Goal: Task Accomplishment & Management: Complete application form

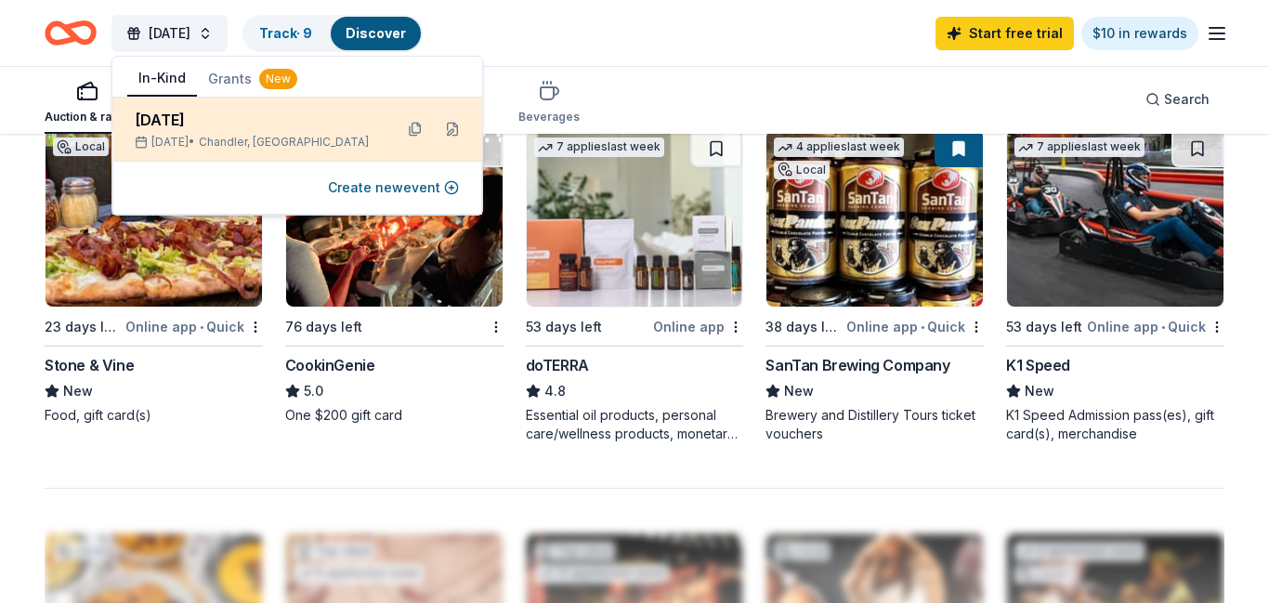
scroll to position [1289, 0]
click at [252, 125] on div "[DATE]" at bounding box center [256, 120] width 243 height 22
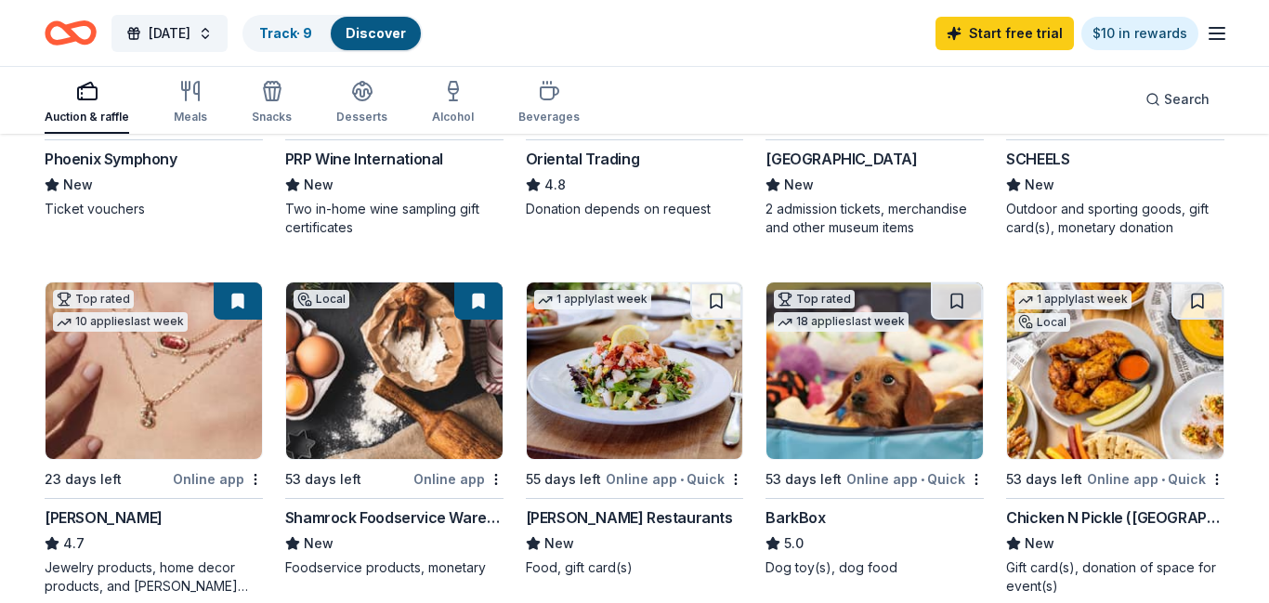
scroll to position [421, 0]
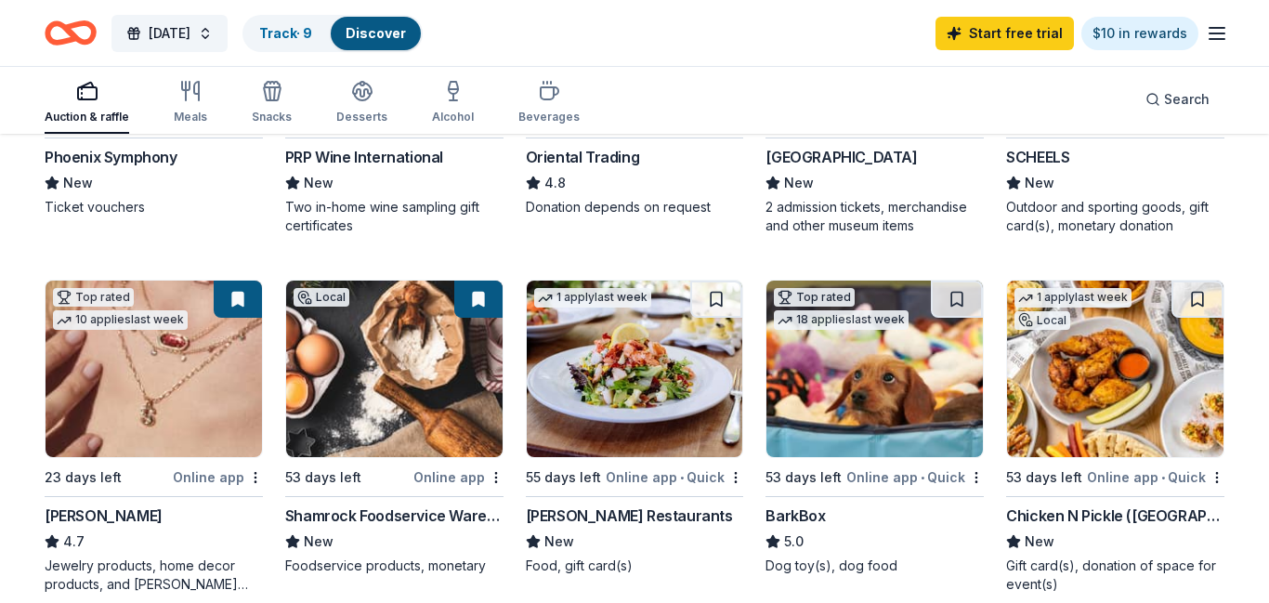
click at [686, 375] on img at bounding box center [635, 369] width 217 height 177
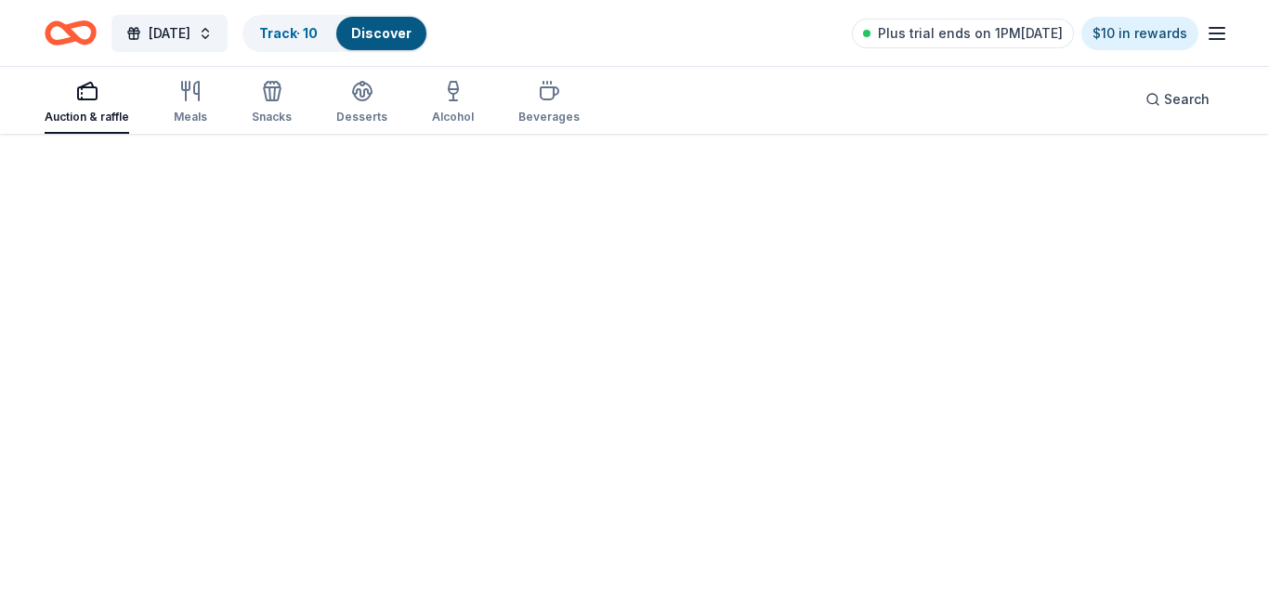
scroll to position [136, 0]
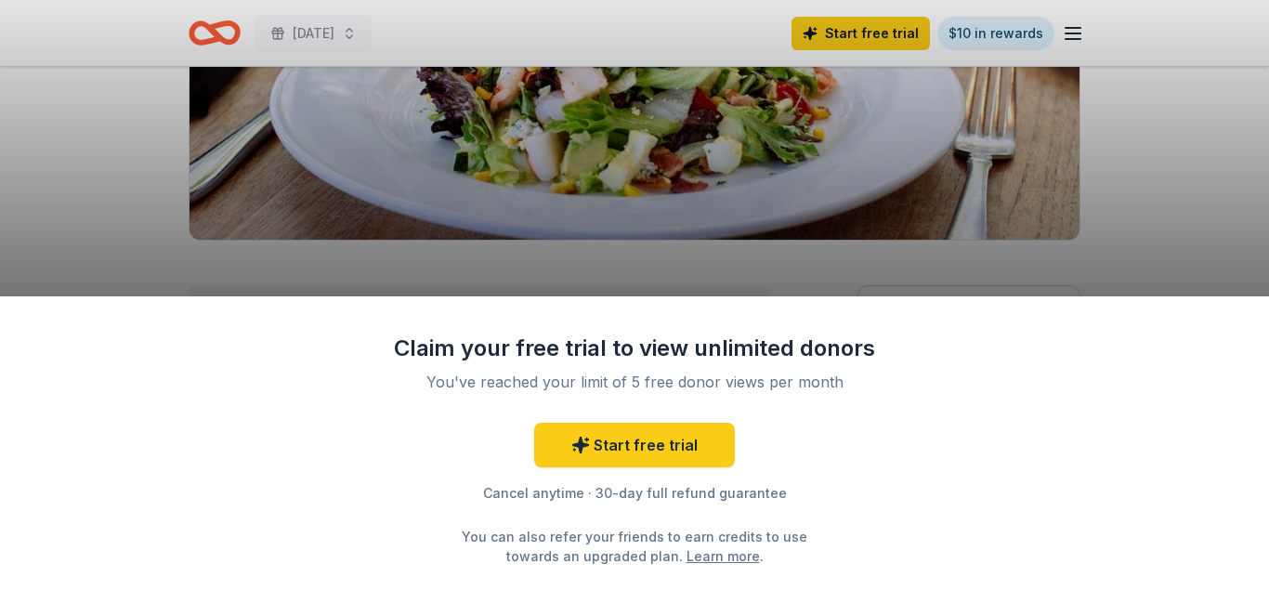
scroll to position [324, 0]
click at [581, 454] on icon at bounding box center [581, 445] width 19 height 19
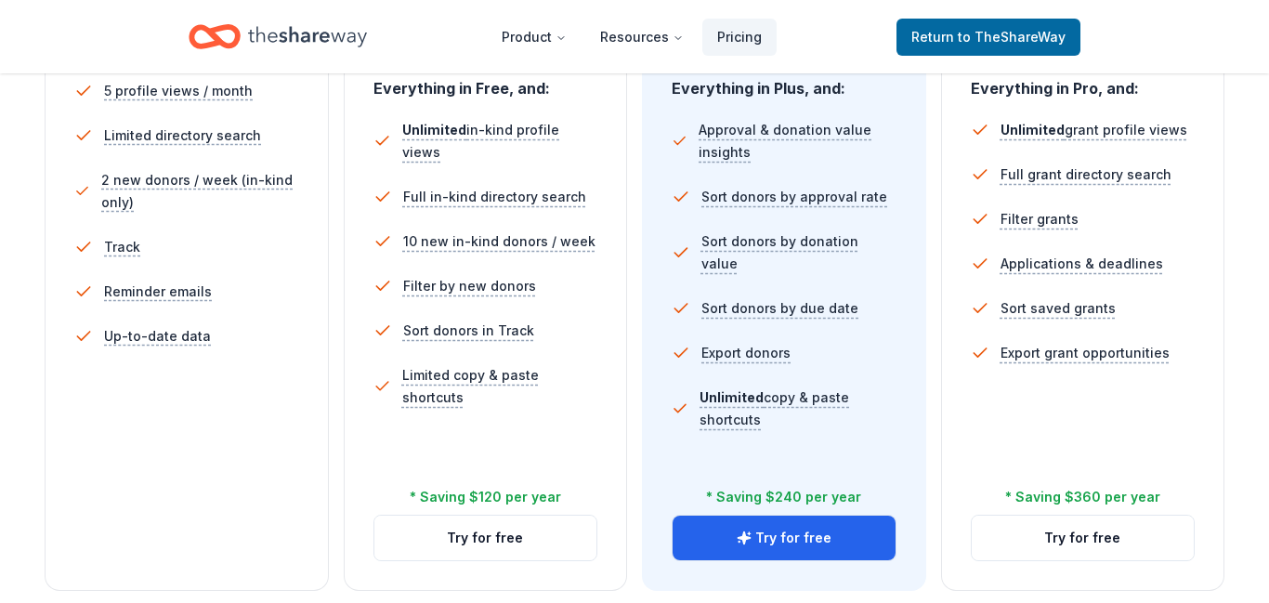
scroll to position [572, 0]
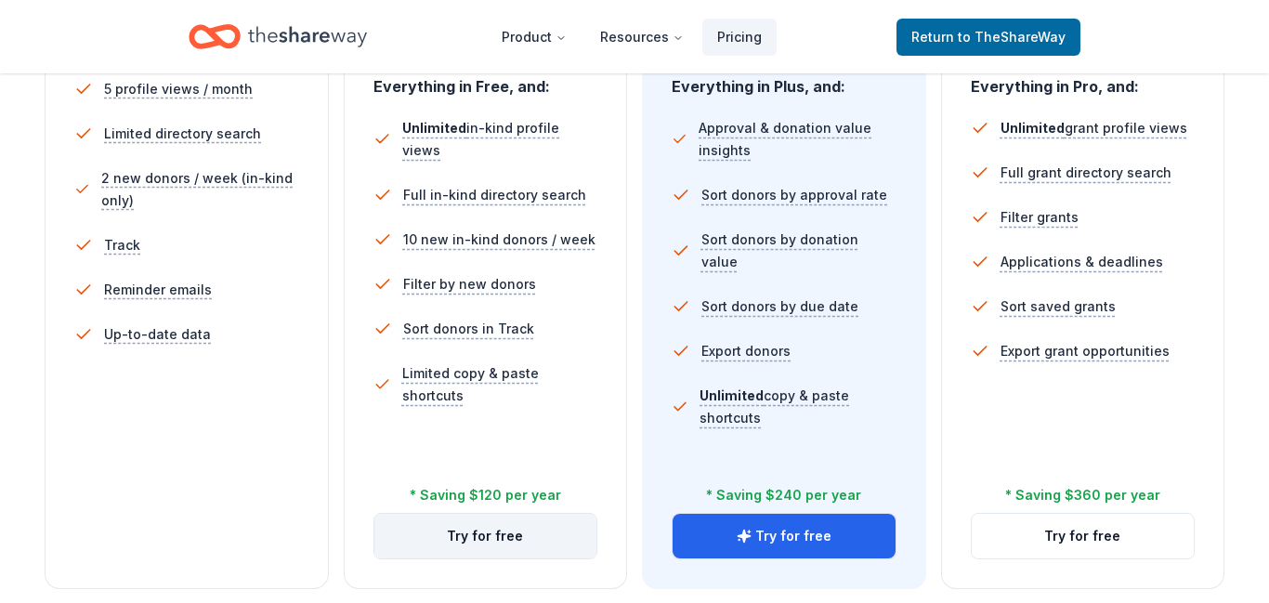
click at [484, 545] on button "Try for free" at bounding box center [486, 536] width 223 height 45
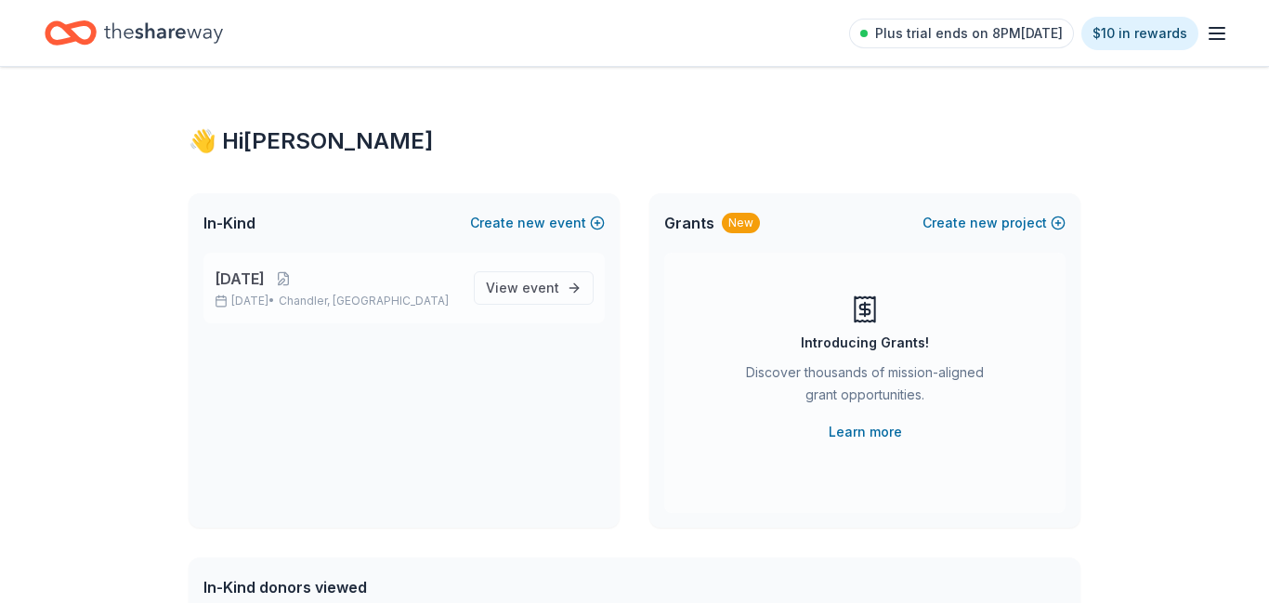
click at [256, 277] on span "[DATE]" at bounding box center [240, 279] width 50 height 22
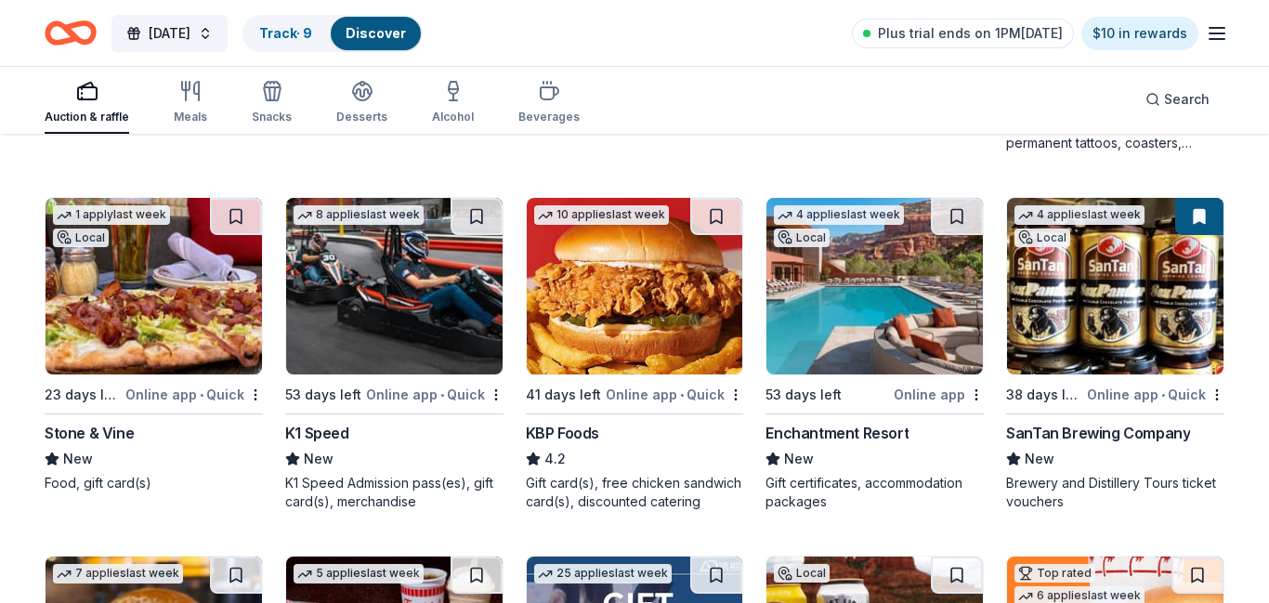
scroll to position [1589, 0]
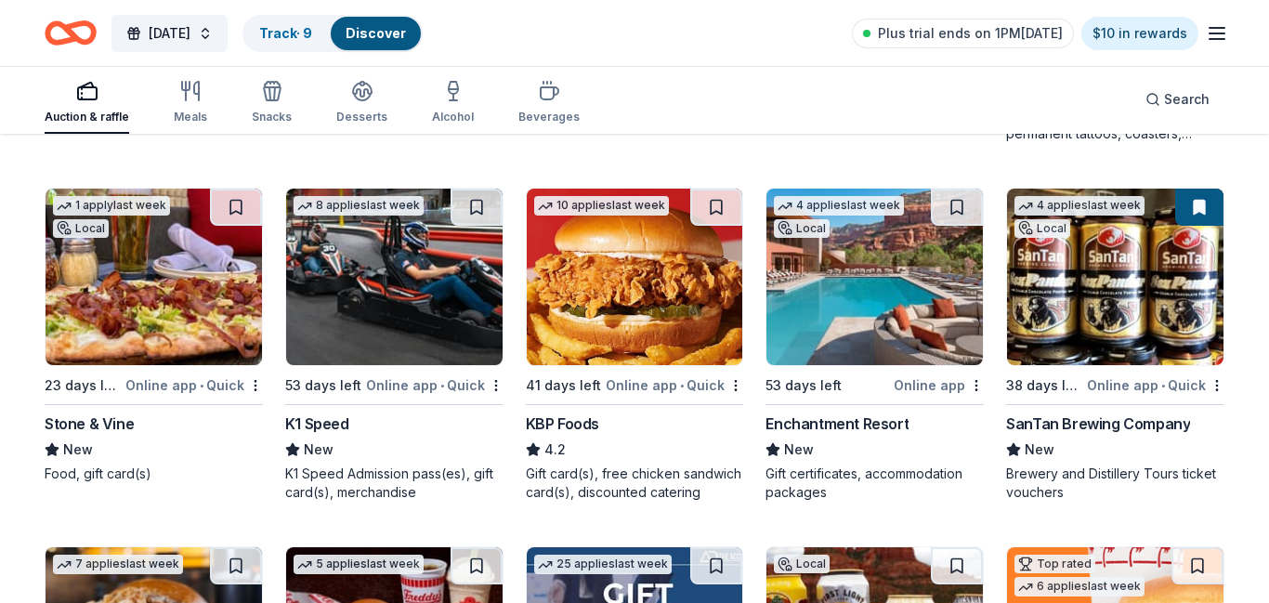
click at [866, 426] on div "Enchantment Resort" at bounding box center [837, 424] width 143 height 22
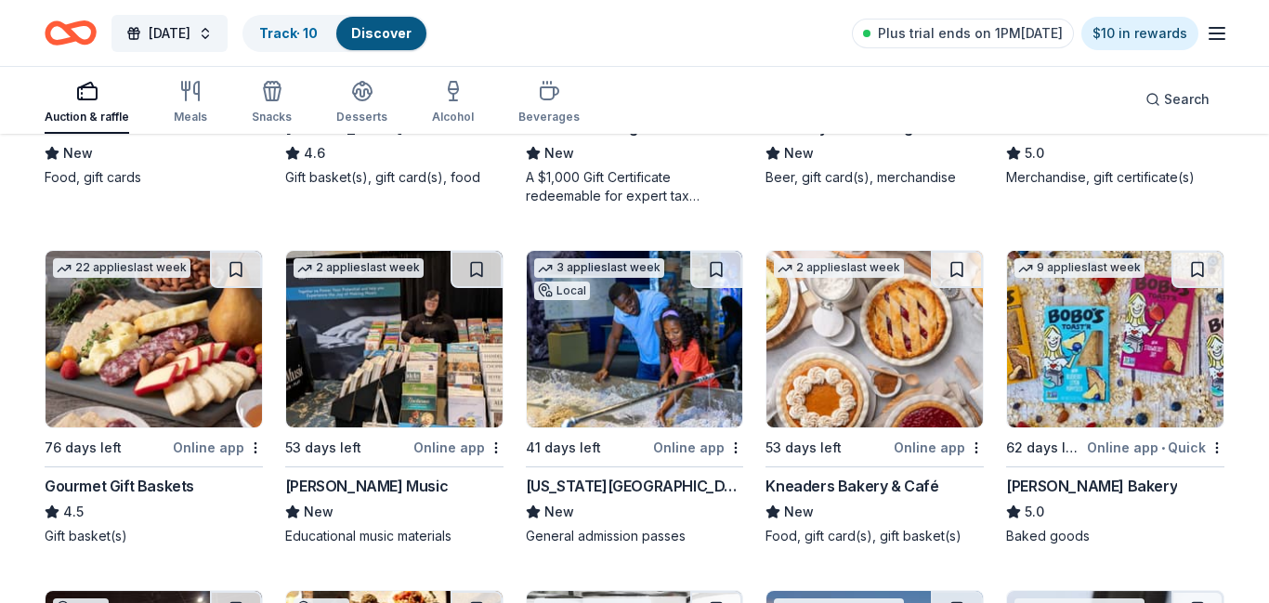
scroll to position [2249, 0]
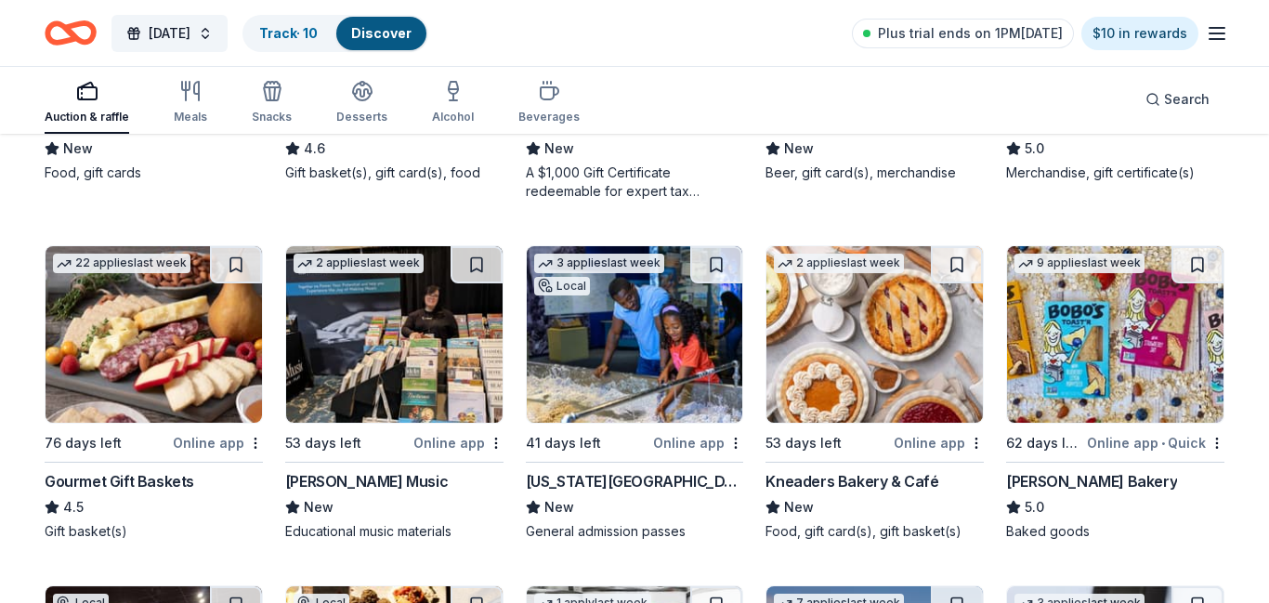
click at [448, 320] on img at bounding box center [394, 334] width 217 height 177
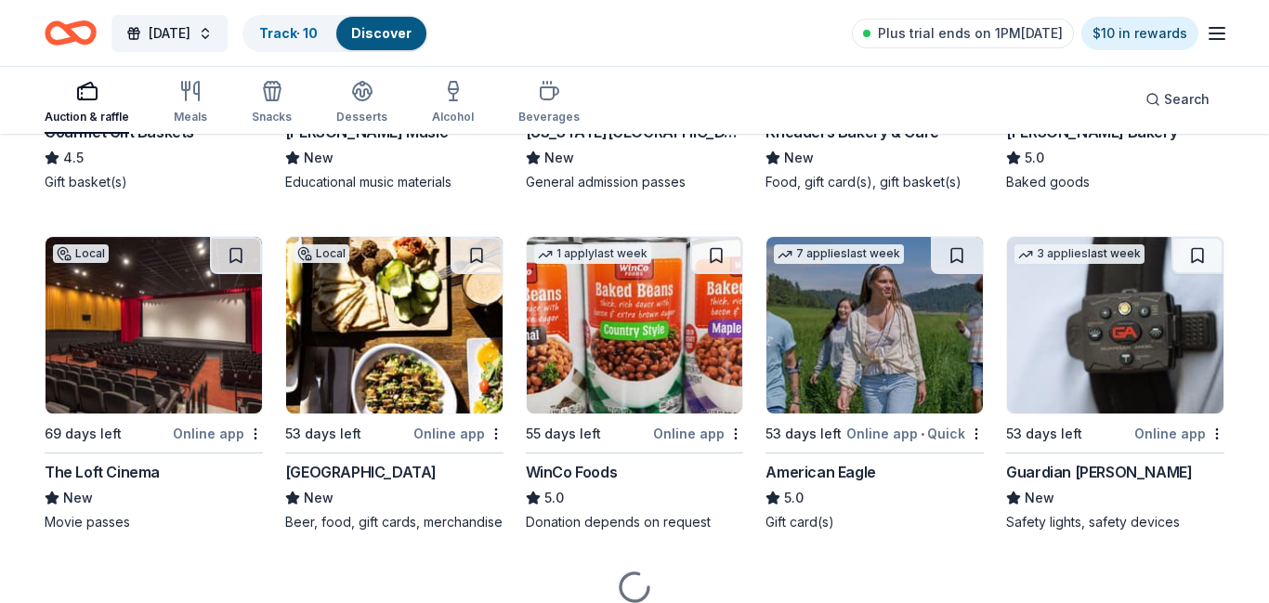
scroll to position [2599, 0]
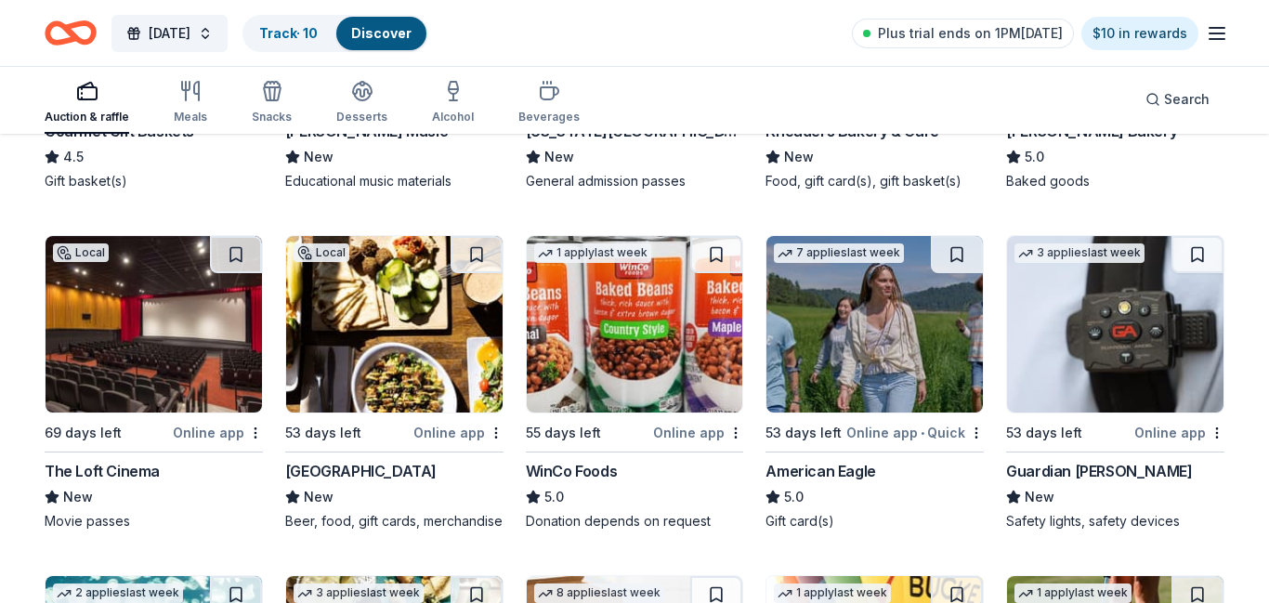
click at [99, 329] on img at bounding box center [154, 324] width 217 height 177
click at [870, 313] on img at bounding box center [875, 324] width 217 height 177
click at [974, 253] on button at bounding box center [957, 254] width 52 height 37
click at [974, 253] on button at bounding box center [959, 254] width 48 height 37
click at [955, 257] on button at bounding box center [959, 254] width 48 height 37
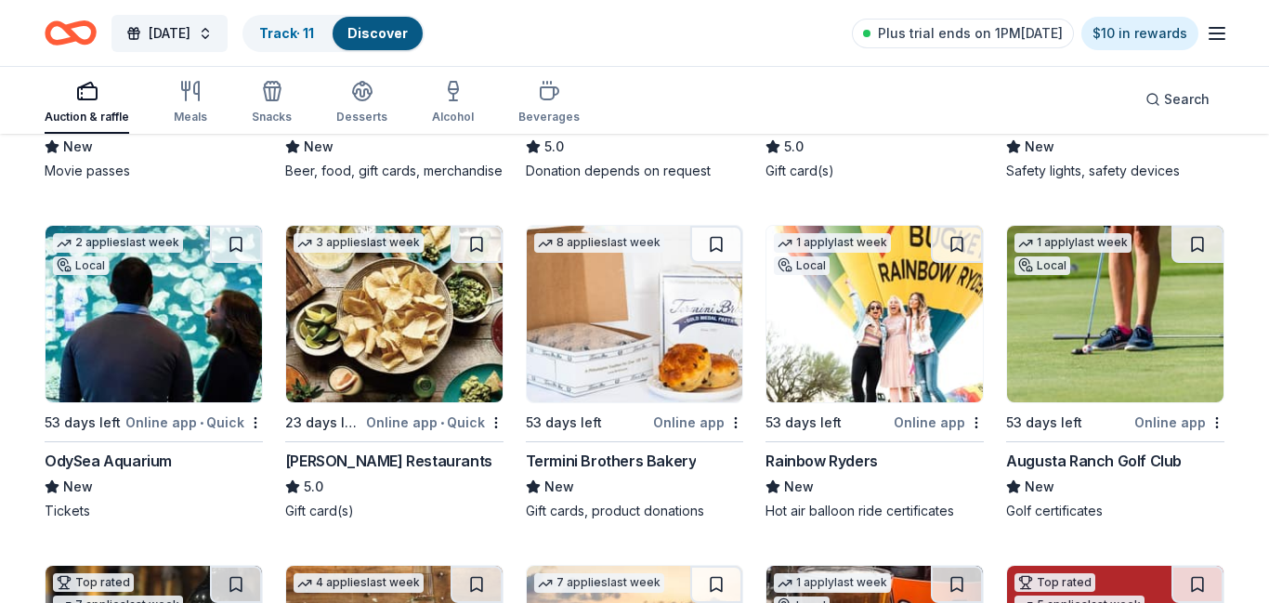
scroll to position [2947, 0]
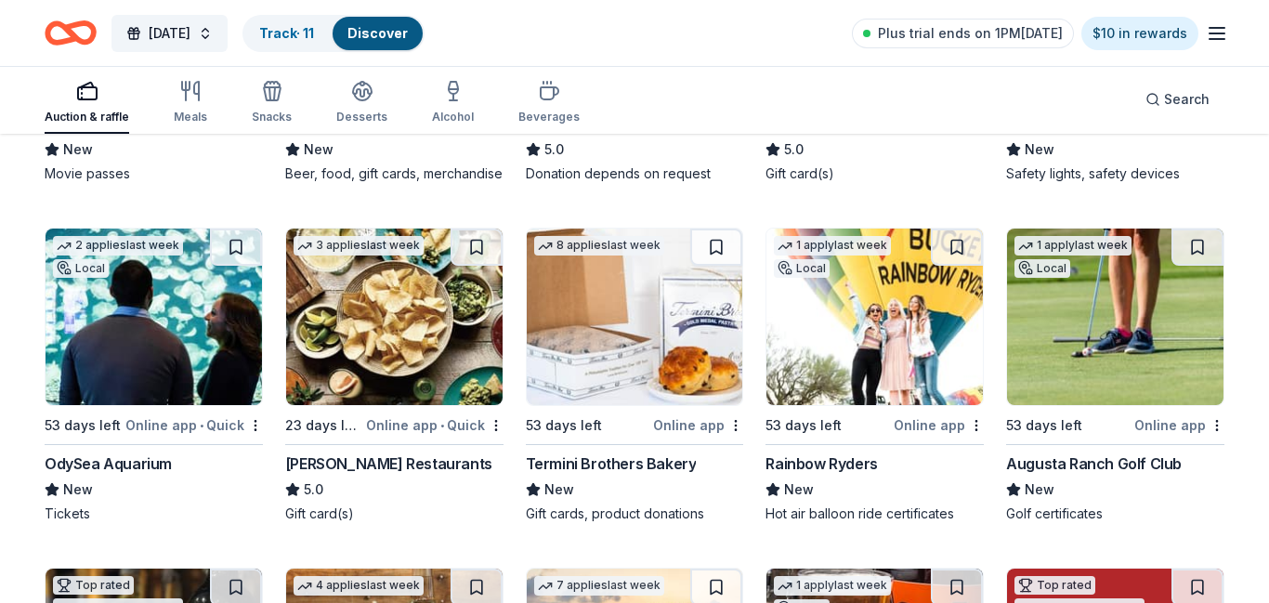
click at [905, 324] on img at bounding box center [875, 317] width 217 height 177
click at [1102, 333] on img at bounding box center [1115, 317] width 217 height 177
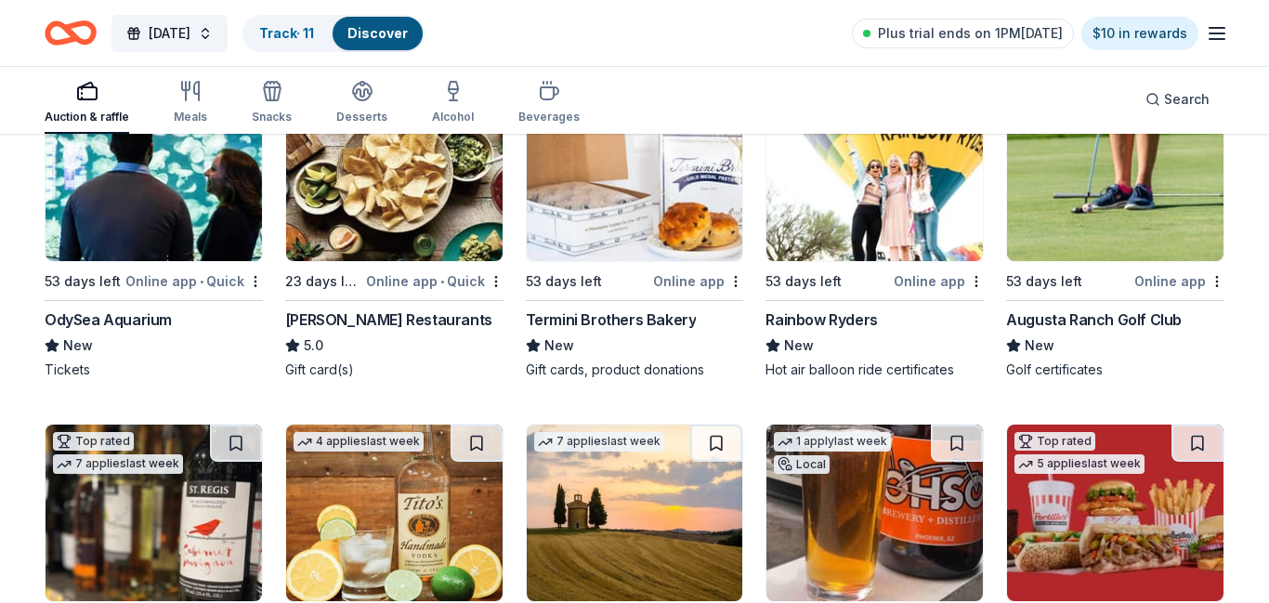
scroll to position [3012, 0]
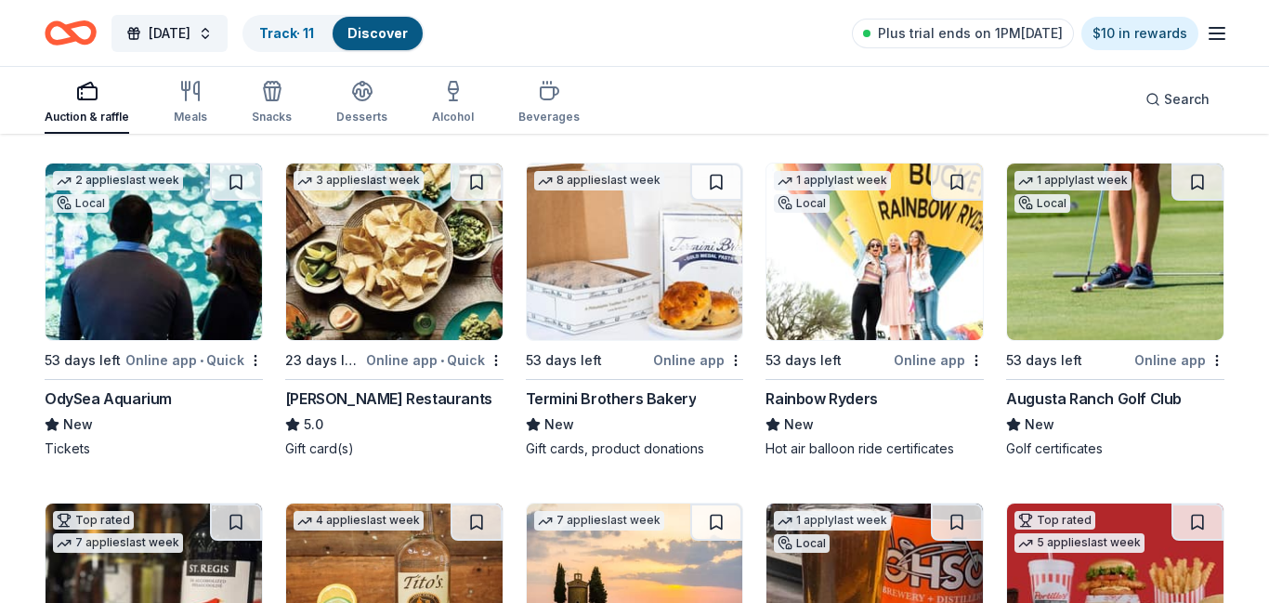
click at [396, 257] on img at bounding box center [394, 252] width 217 height 177
click at [405, 251] on img at bounding box center [394, 252] width 217 height 177
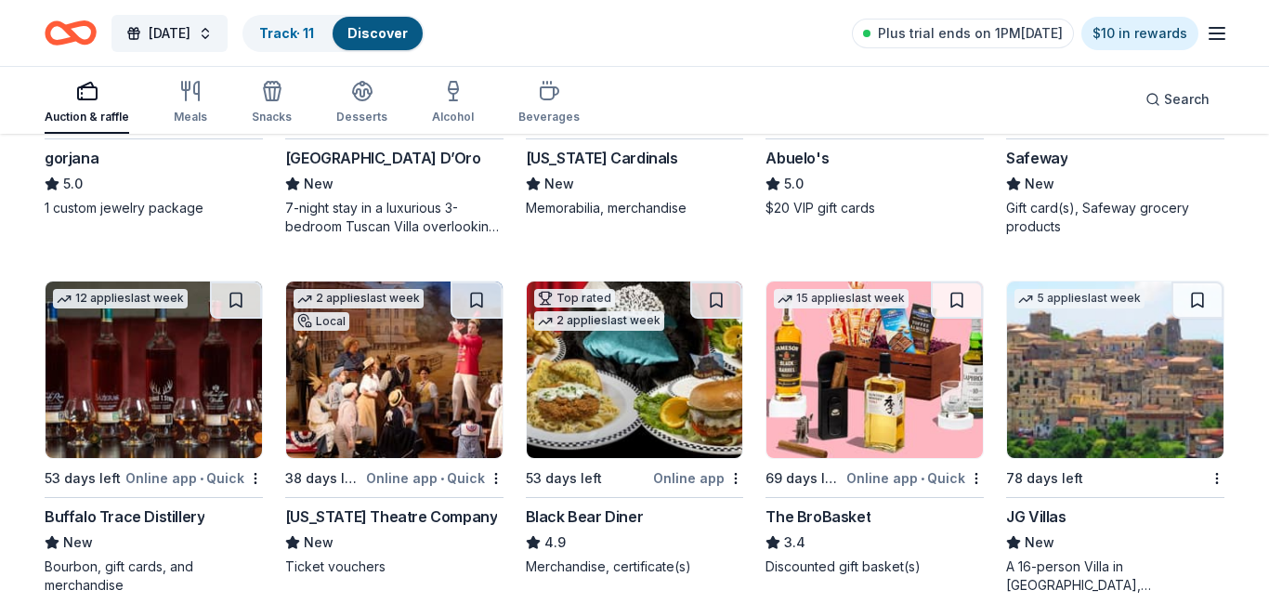
scroll to position [4064, 0]
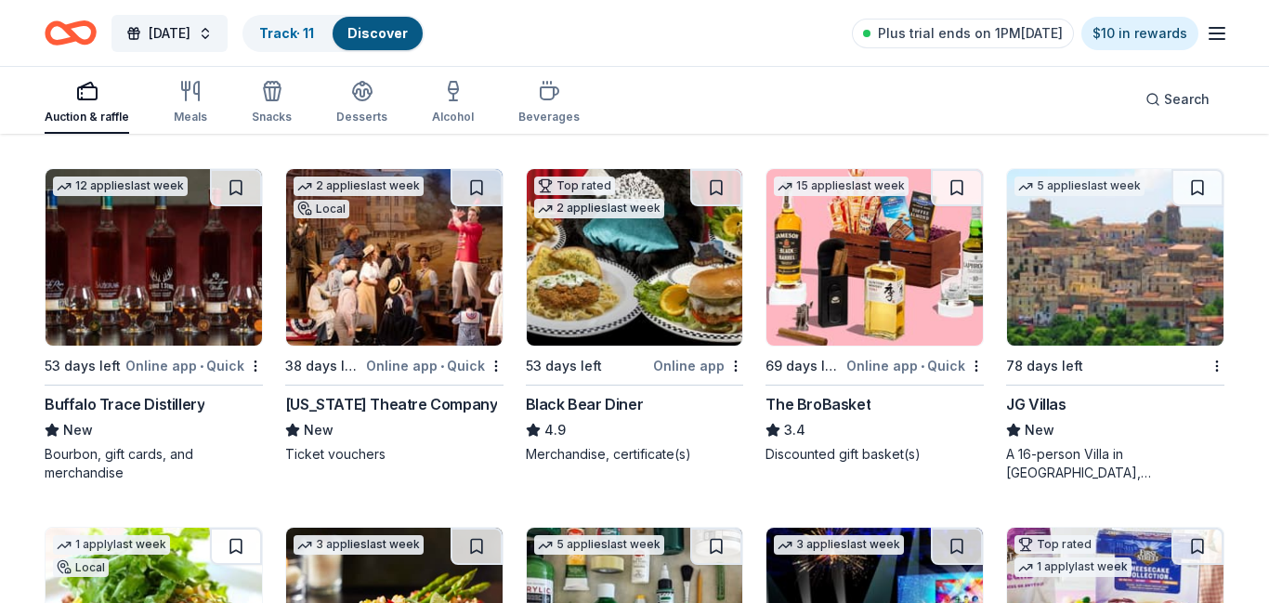
click at [932, 292] on img at bounding box center [875, 257] width 217 height 177
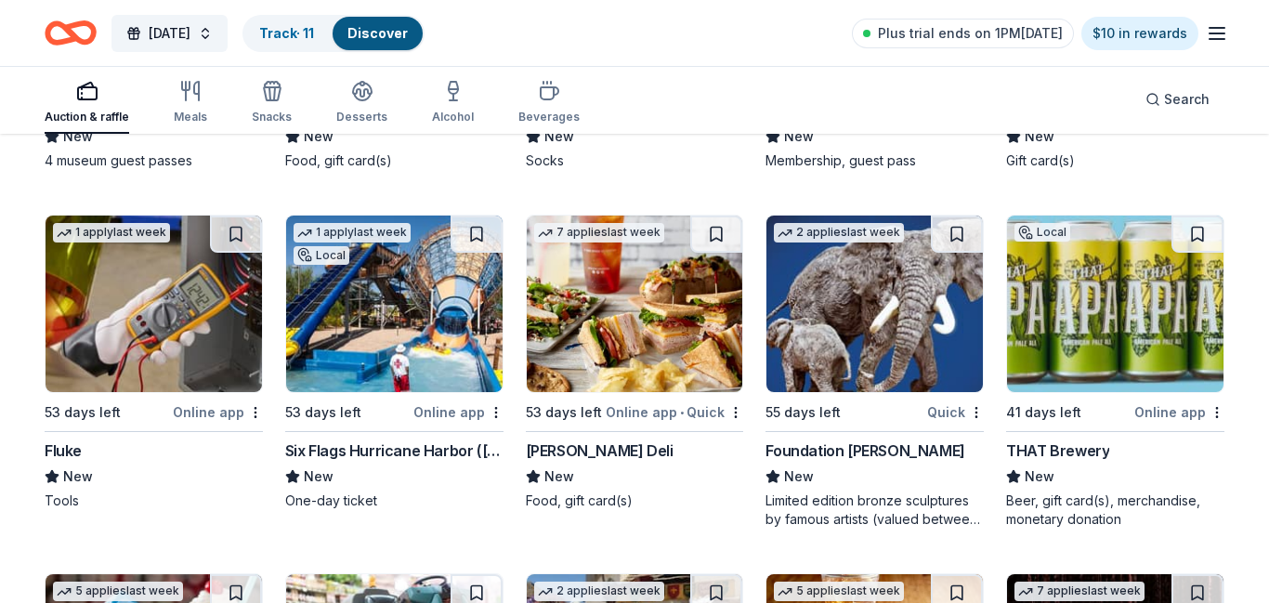
scroll to position [5797, 0]
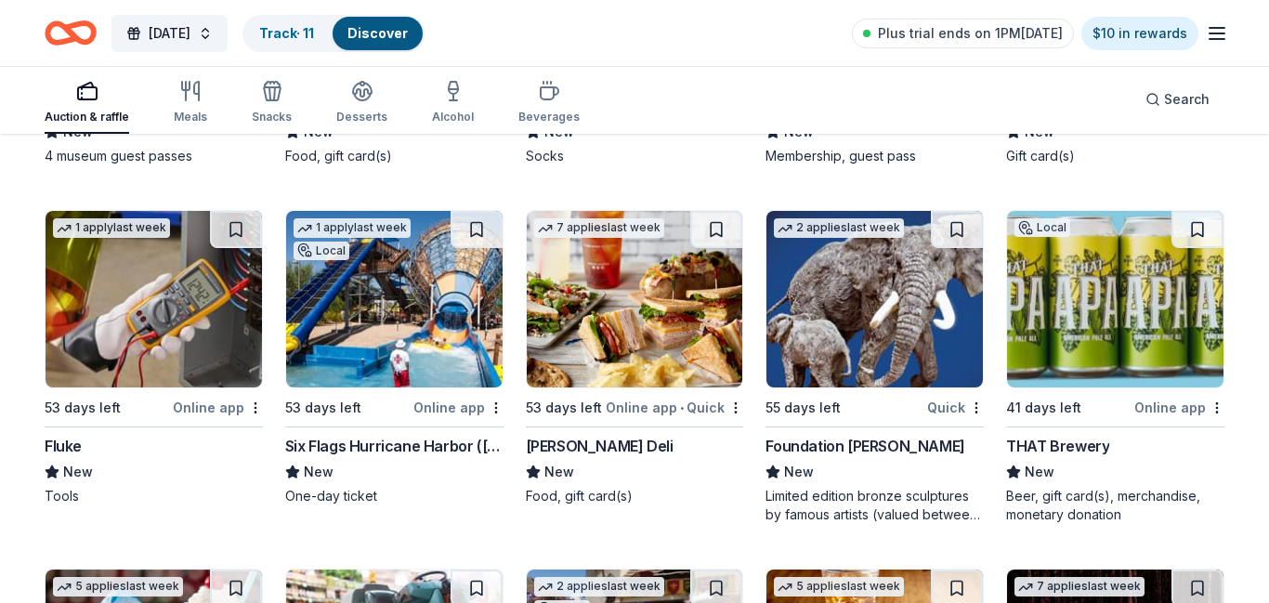
click at [474, 307] on img at bounding box center [394, 299] width 217 height 177
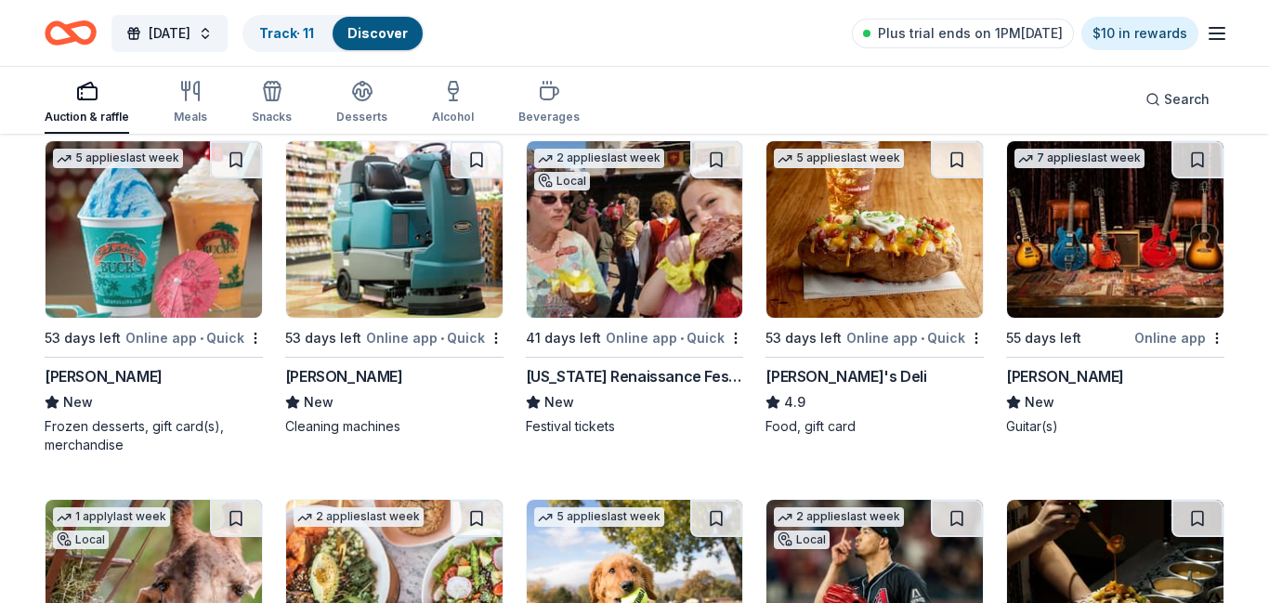
click at [1173, 242] on img at bounding box center [1115, 229] width 217 height 177
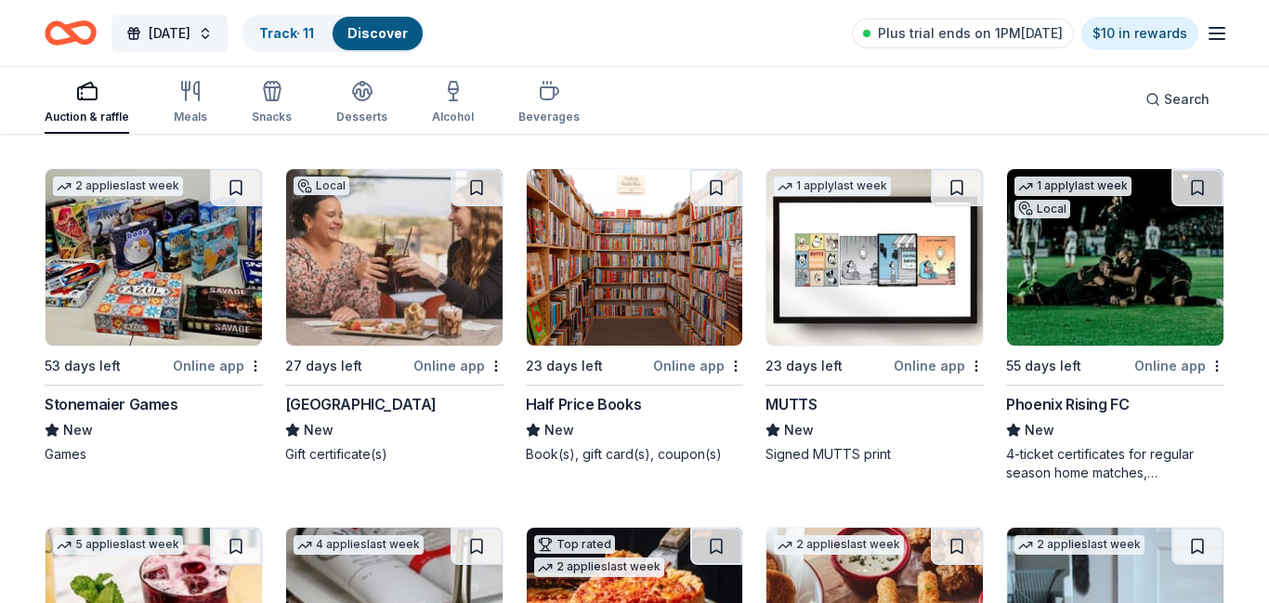
scroll to position [6916, 0]
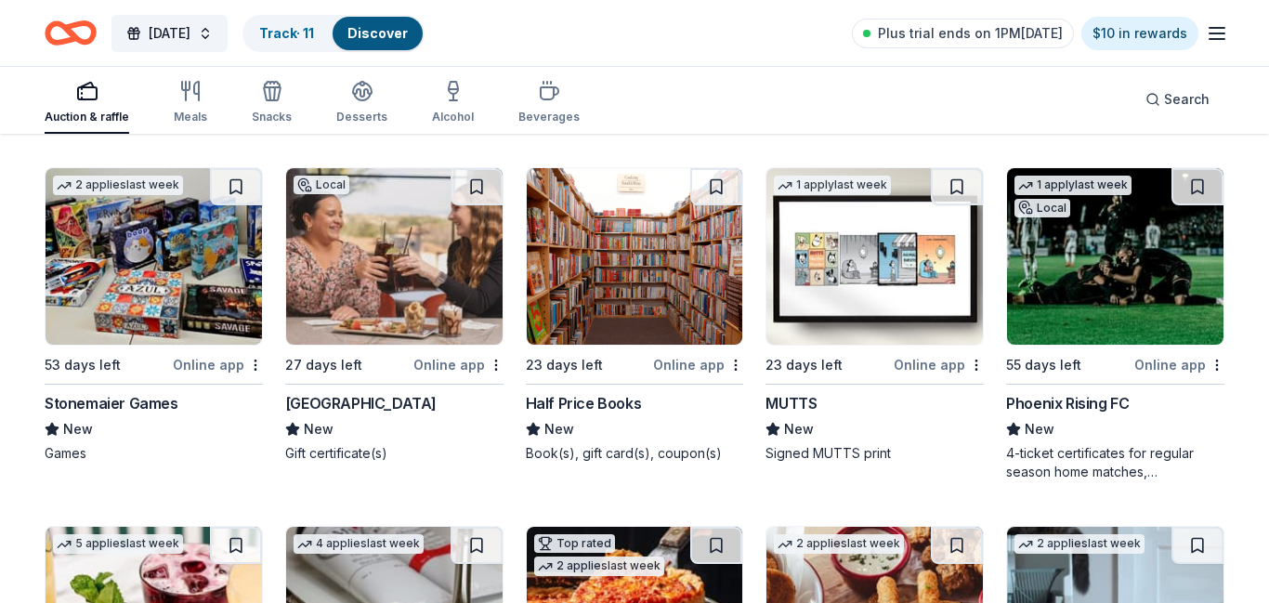
click at [483, 285] on img at bounding box center [394, 256] width 217 height 177
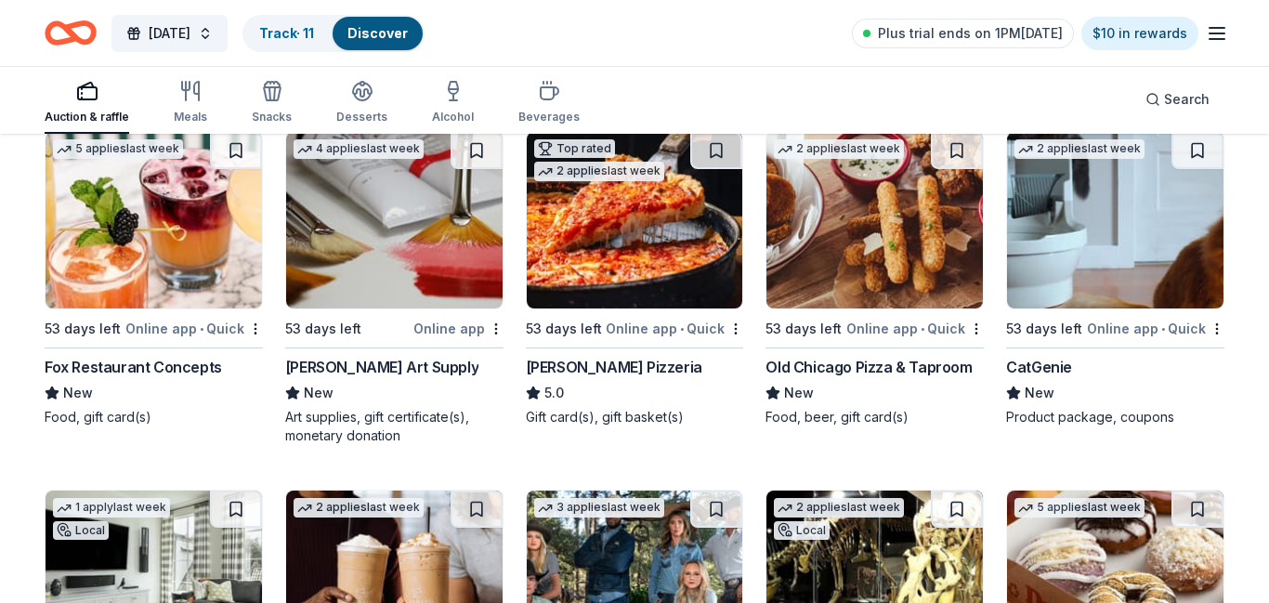
scroll to position [7312, 0]
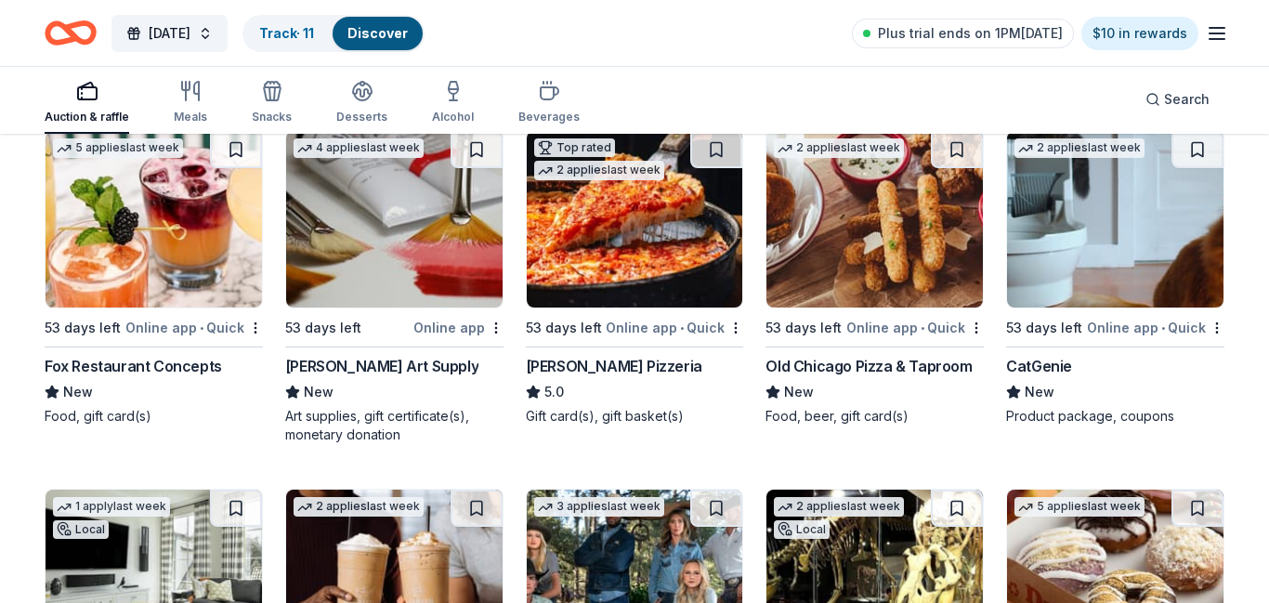
click at [166, 269] on img at bounding box center [154, 219] width 217 height 177
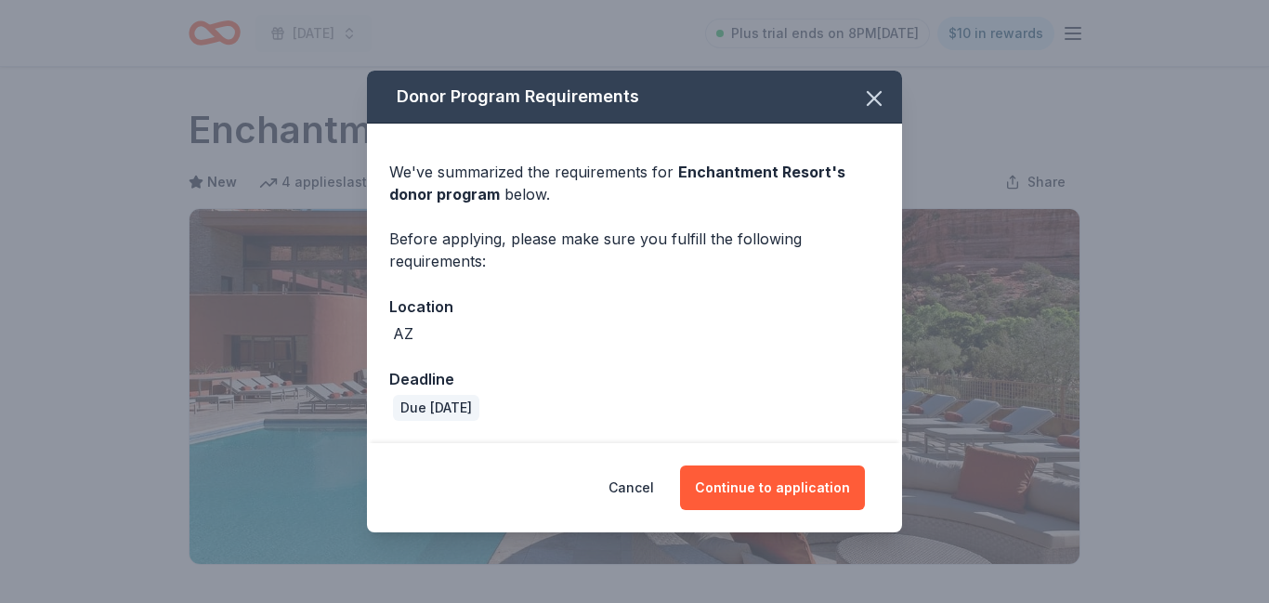
scroll to position [297, 0]
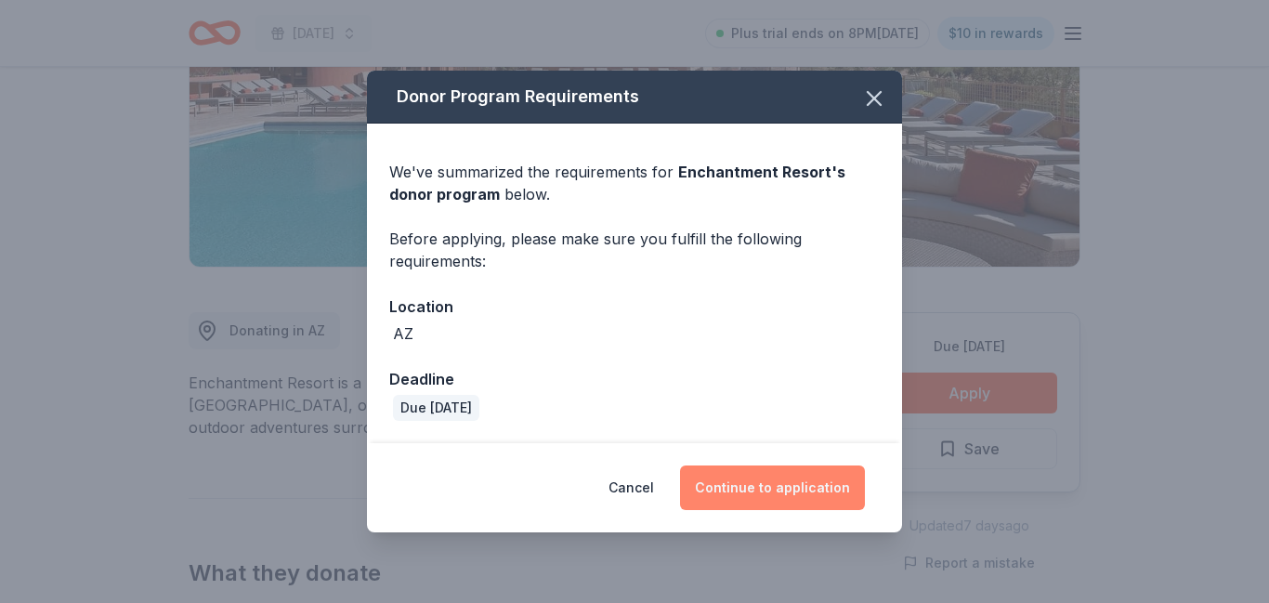
click at [718, 481] on button "Continue to application" at bounding box center [772, 488] width 185 height 45
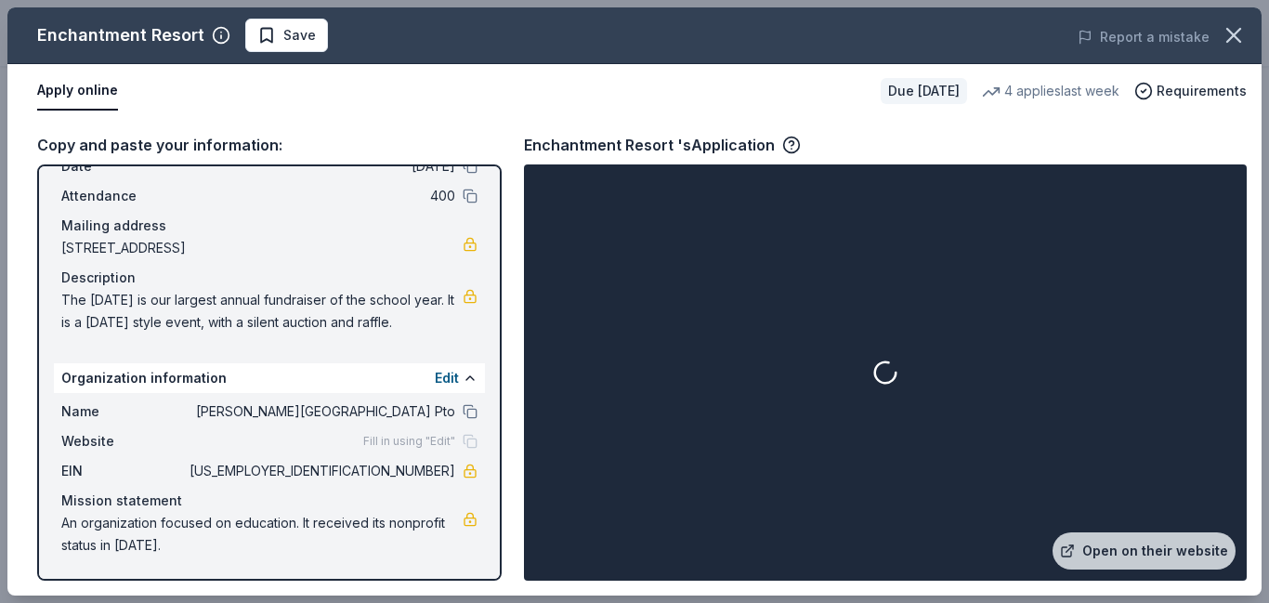
scroll to position [0, 0]
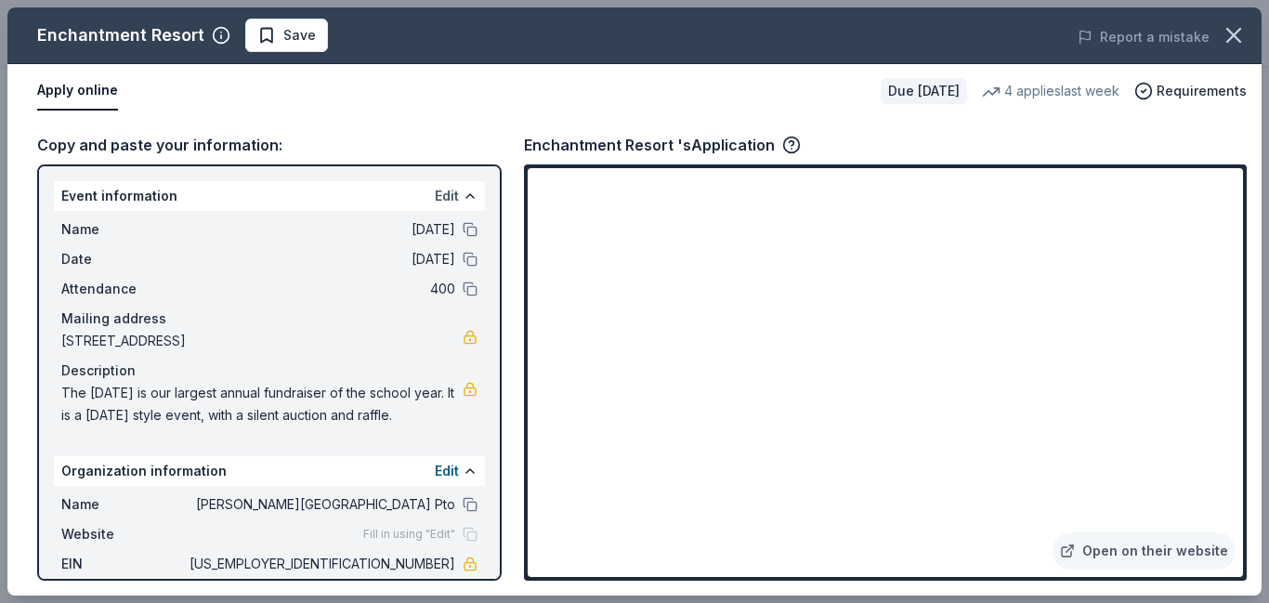
click at [450, 194] on button "Edit" at bounding box center [447, 196] width 24 height 22
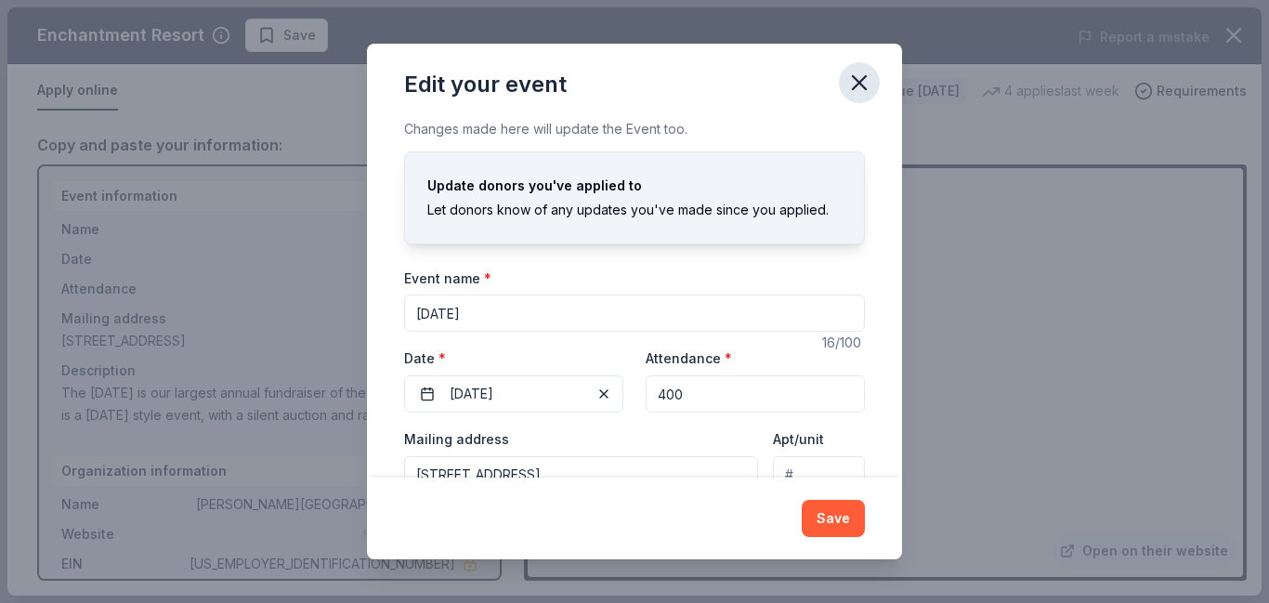
click at [853, 82] on icon "button" at bounding box center [860, 83] width 26 height 26
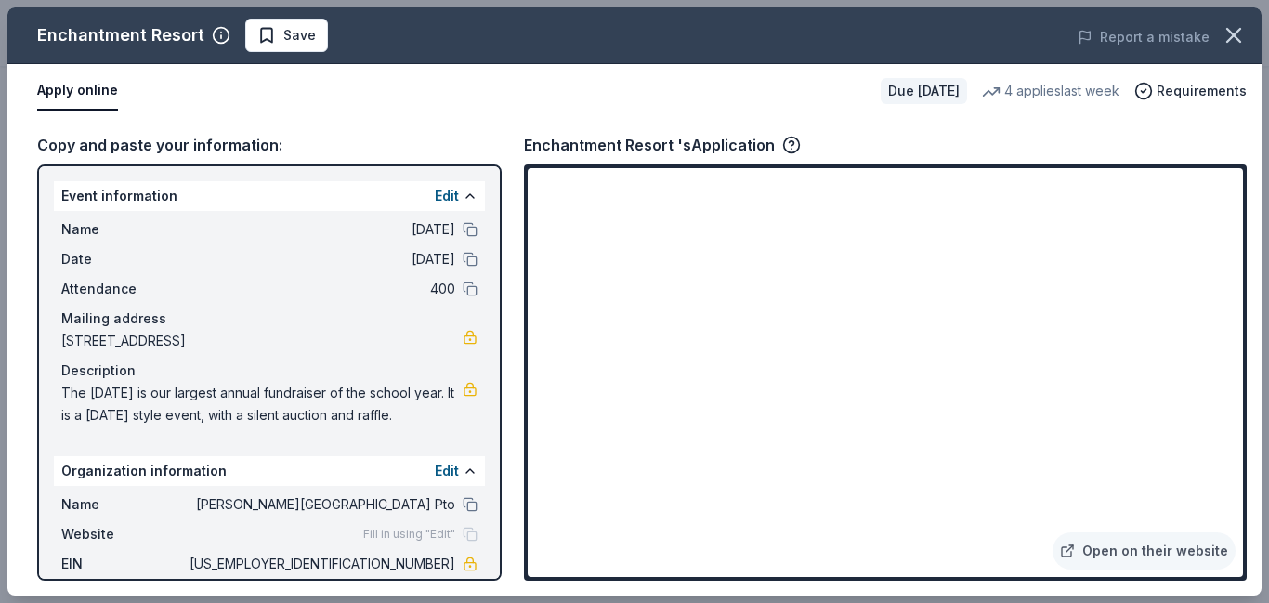
scroll to position [115, 0]
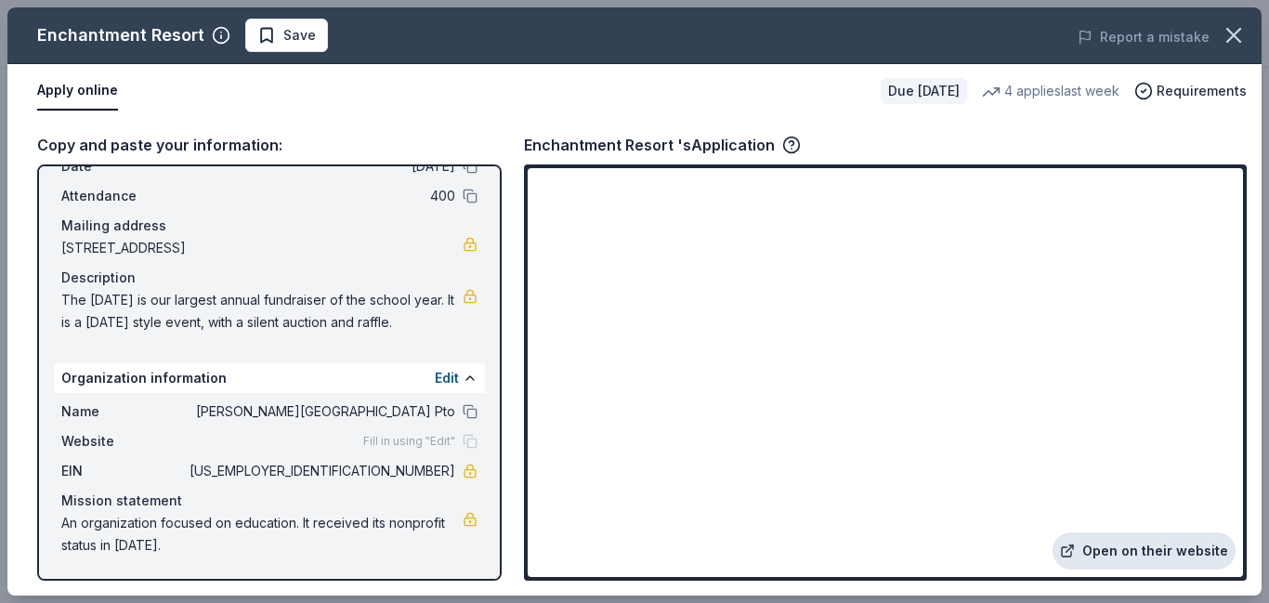
click at [1109, 544] on link "Open on their website" at bounding box center [1144, 551] width 183 height 37
click at [289, 36] on span "Save" at bounding box center [299, 35] width 33 height 22
click at [289, 36] on body "Harvest Festival Plus trial ends on 8PM, 8/31 $10 in rewards Due in 53 days Sha…" at bounding box center [634, 4] width 1269 height 603
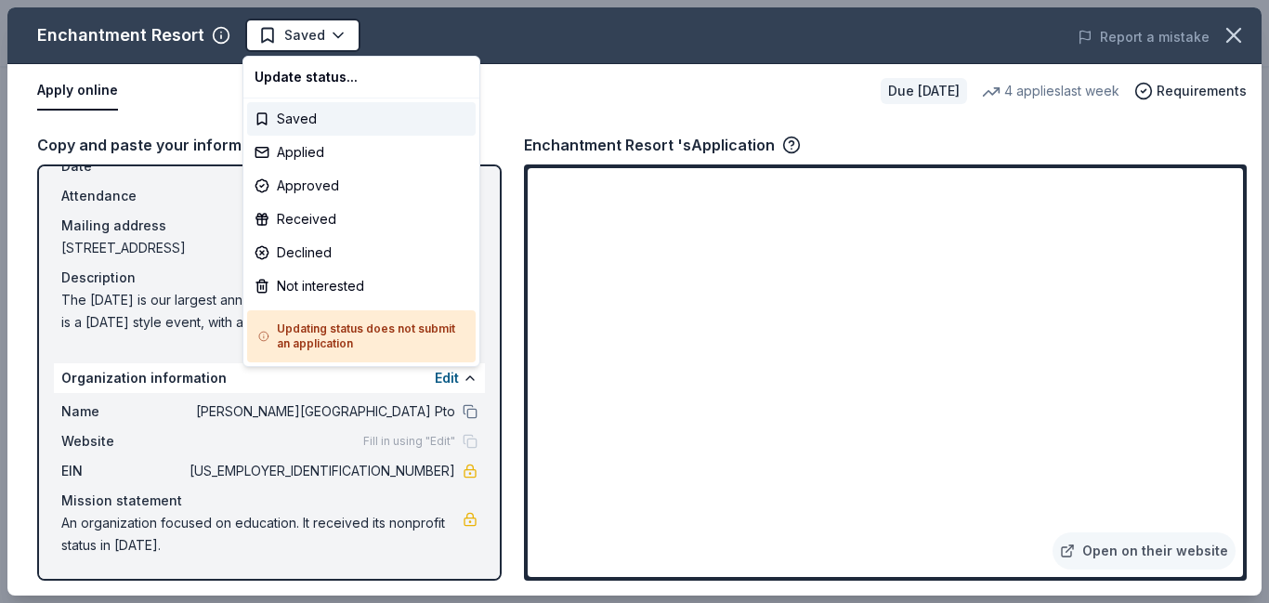
scroll to position [0, 0]
click at [293, 152] on div "Applied" at bounding box center [361, 152] width 229 height 33
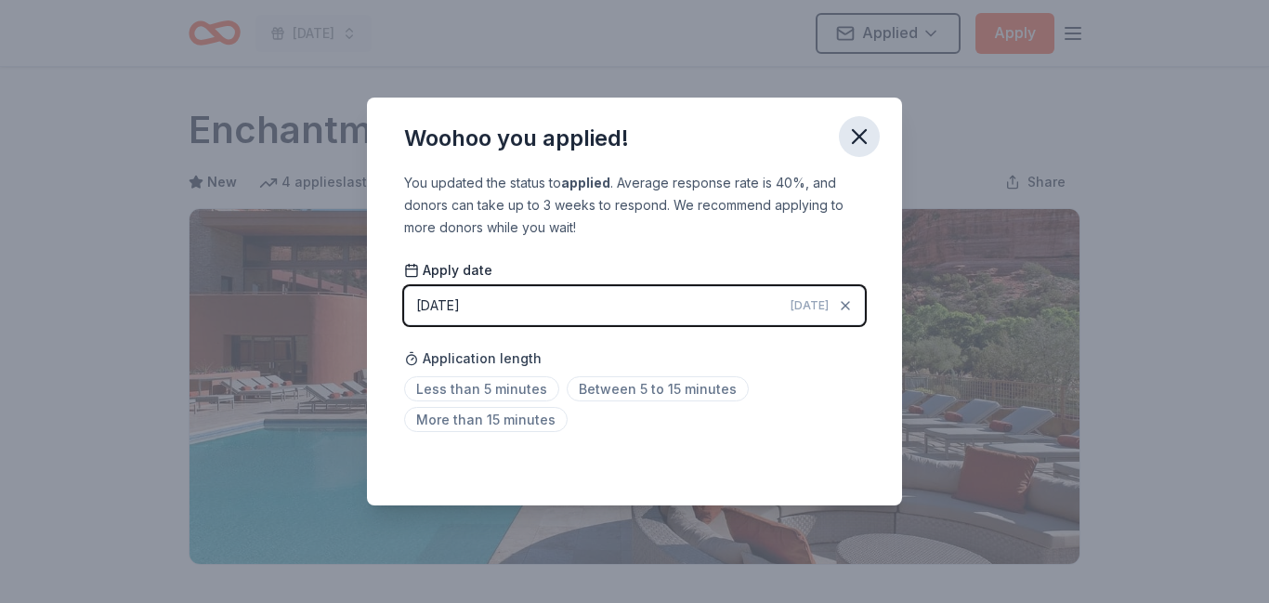
click at [854, 140] on icon "button" at bounding box center [859, 136] width 13 height 13
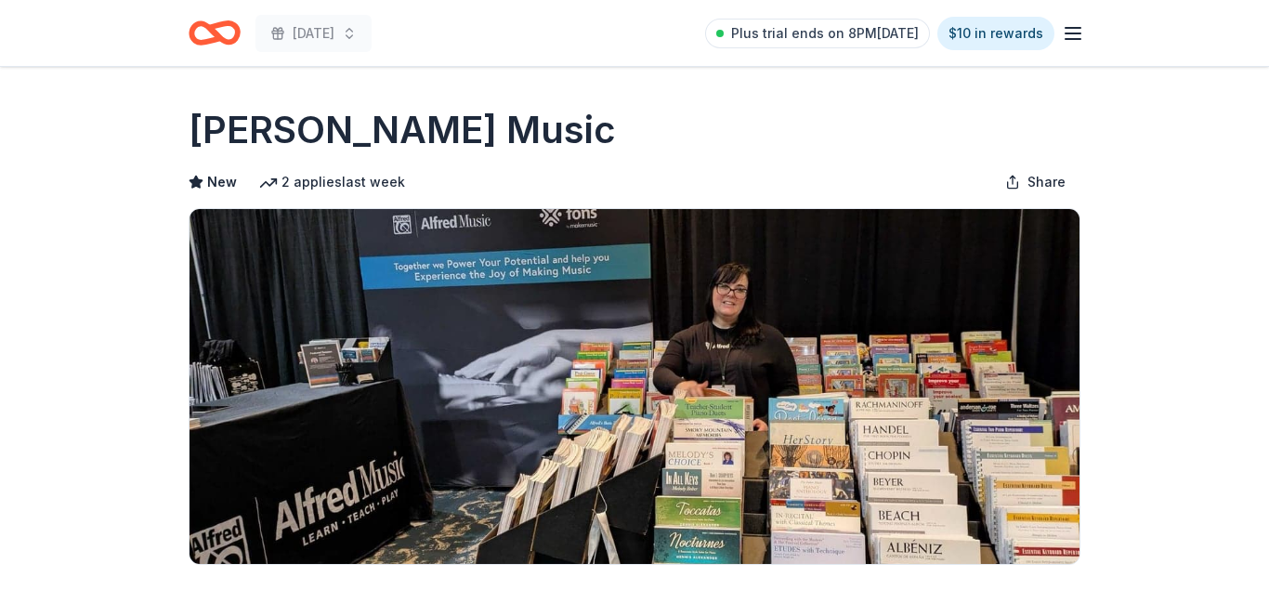
scroll to position [330, 0]
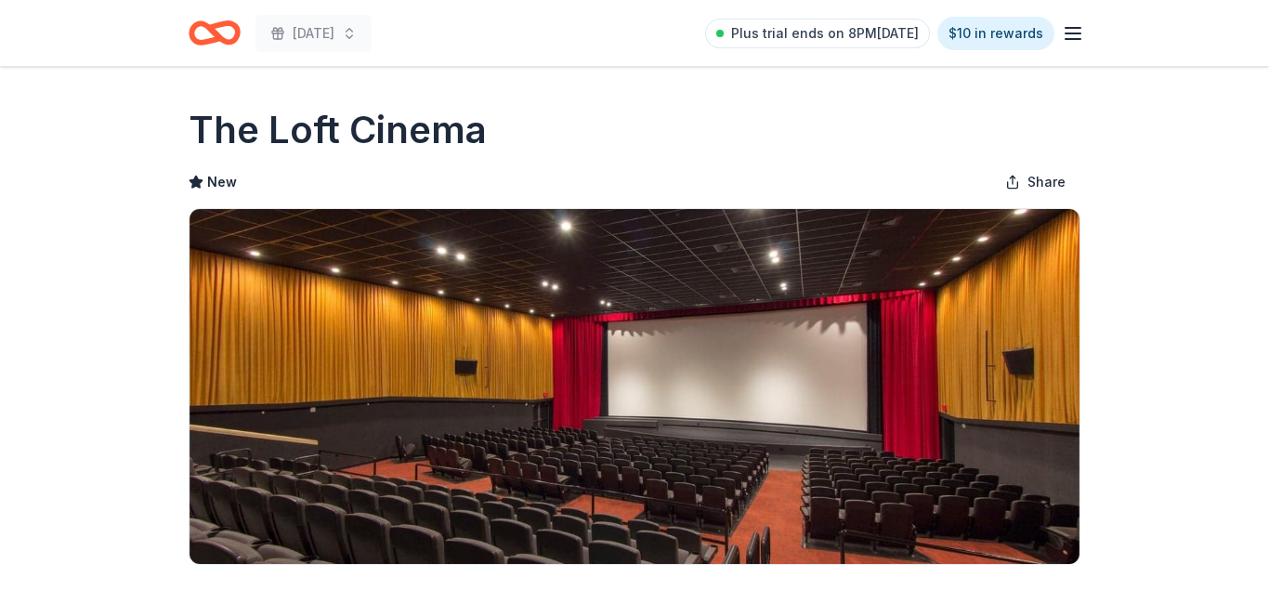
scroll to position [441, 0]
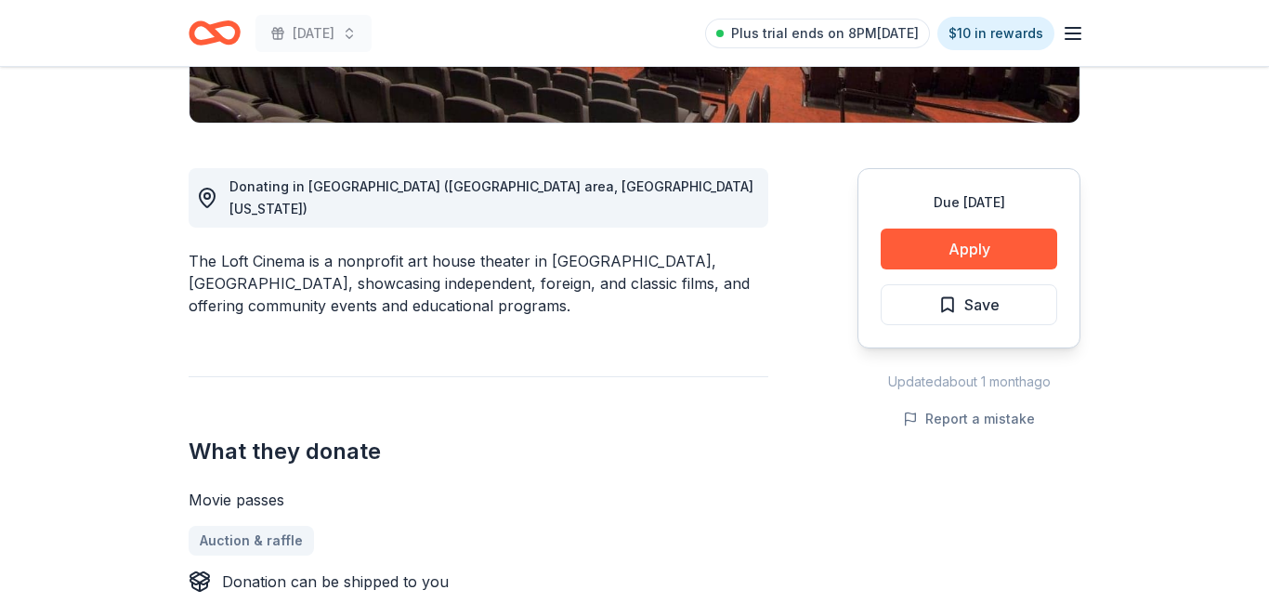
click at [961, 241] on button "Apply" at bounding box center [969, 249] width 177 height 41
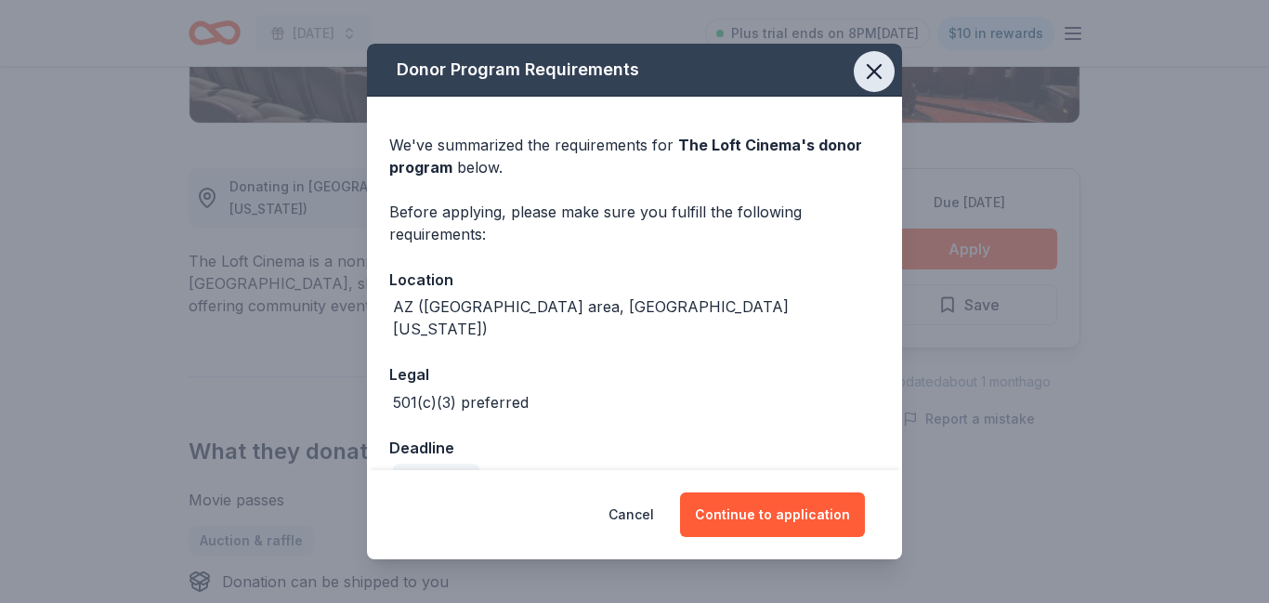
click at [873, 69] on icon "button" at bounding box center [874, 71] width 13 height 13
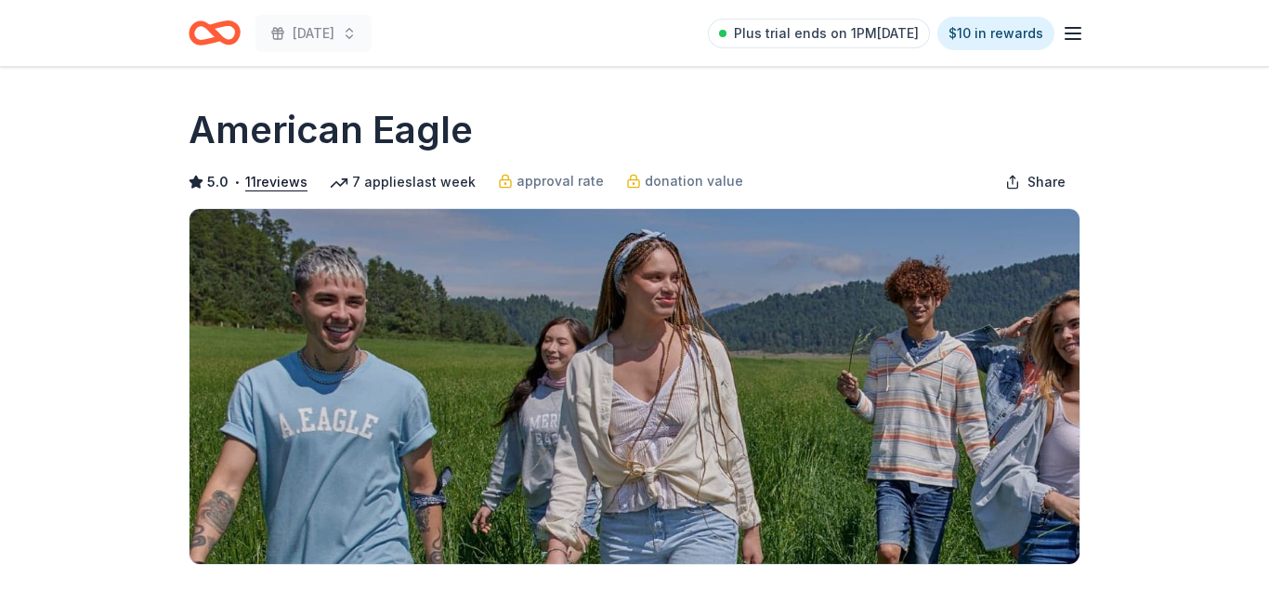
scroll to position [313, 0]
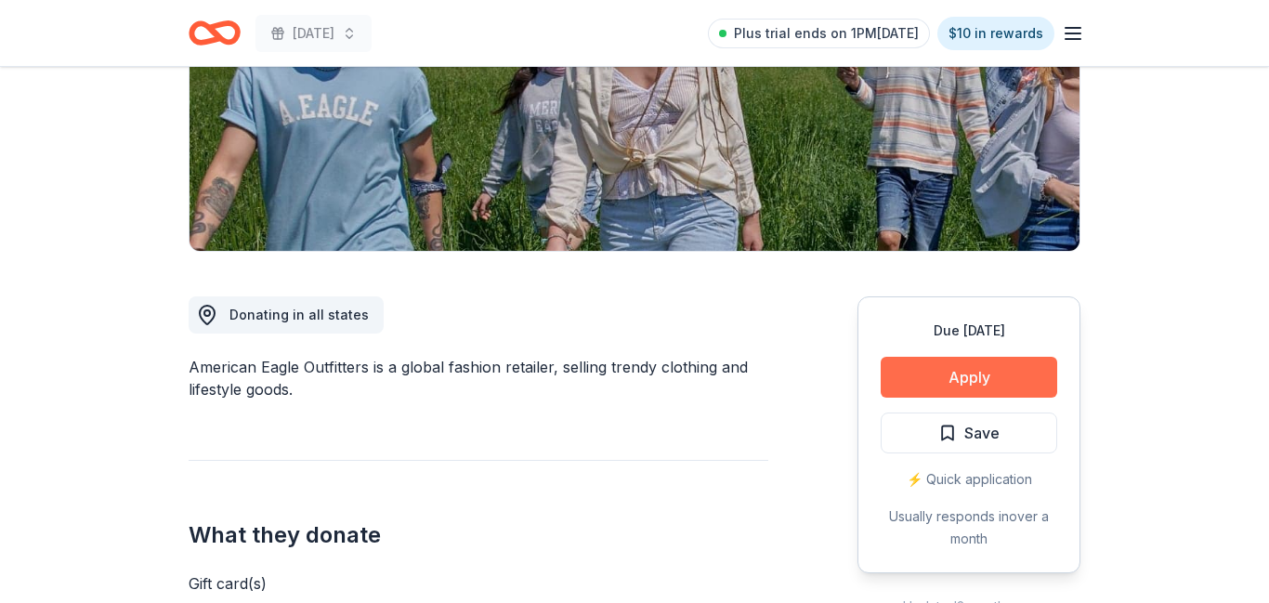
click at [993, 381] on button "Apply" at bounding box center [969, 377] width 177 height 41
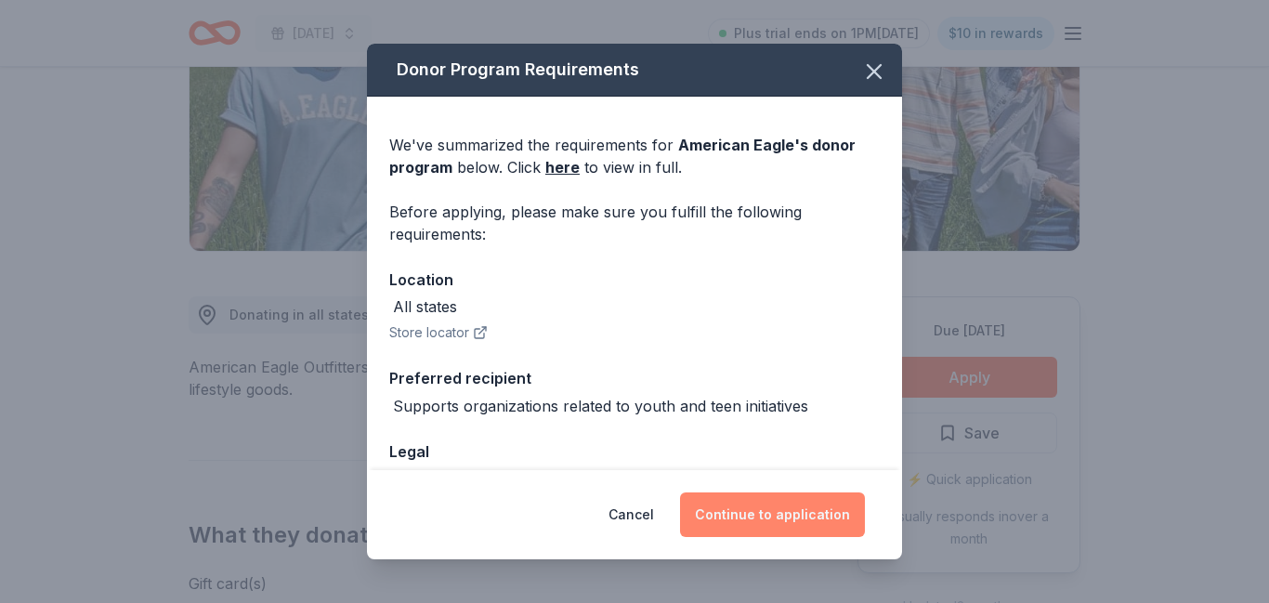
click at [836, 528] on button "Continue to application" at bounding box center [772, 515] width 185 height 45
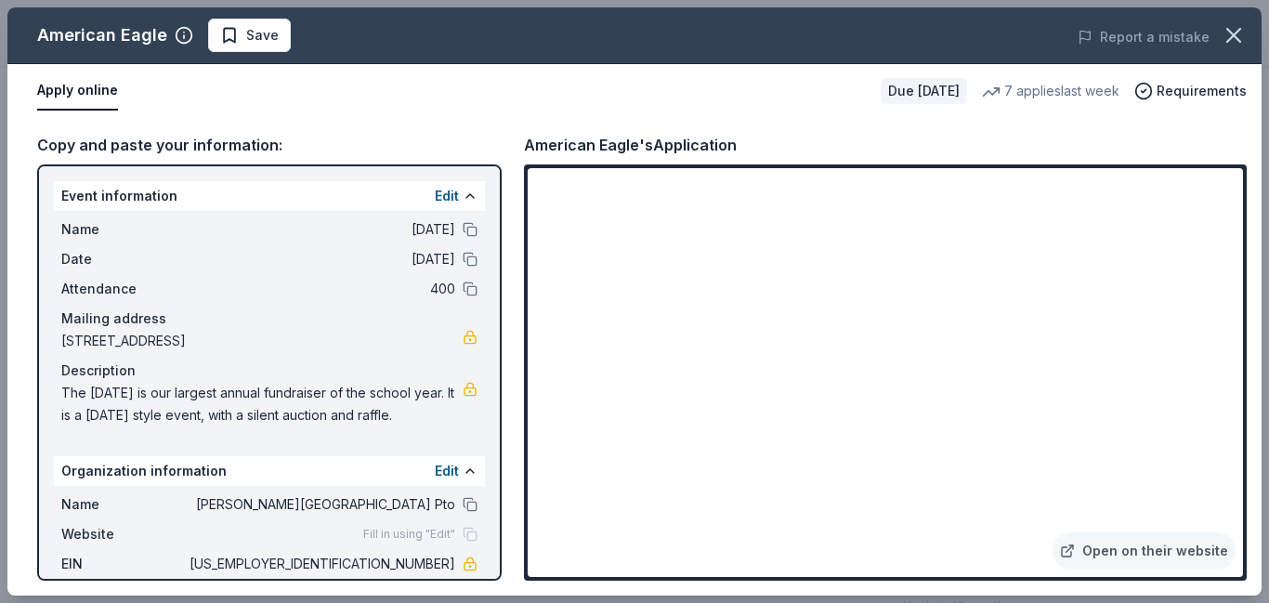
scroll to position [115, 0]
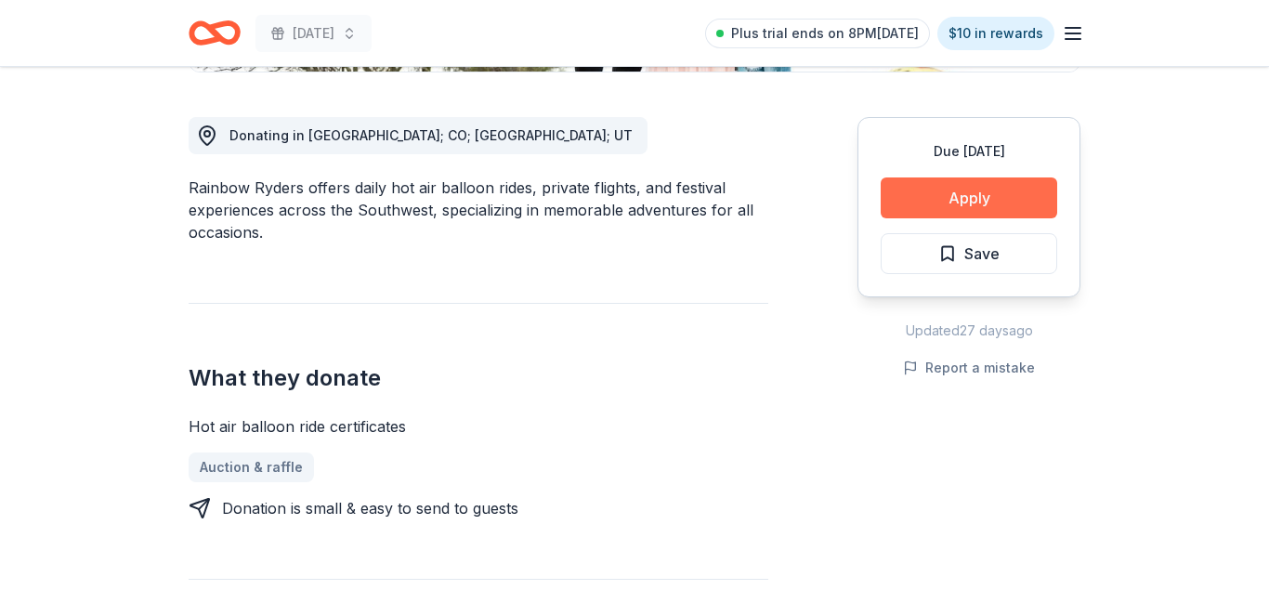
scroll to position [493, 0]
click at [993, 205] on button "Apply" at bounding box center [969, 197] width 177 height 41
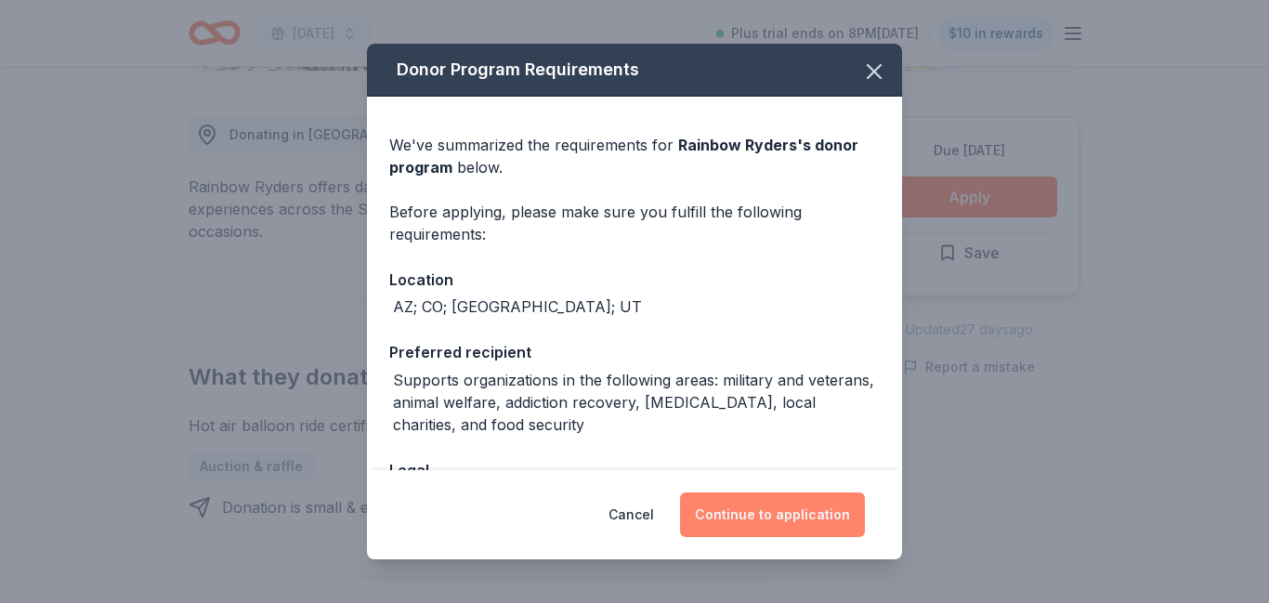
click at [822, 521] on button "Continue to application" at bounding box center [772, 515] width 185 height 45
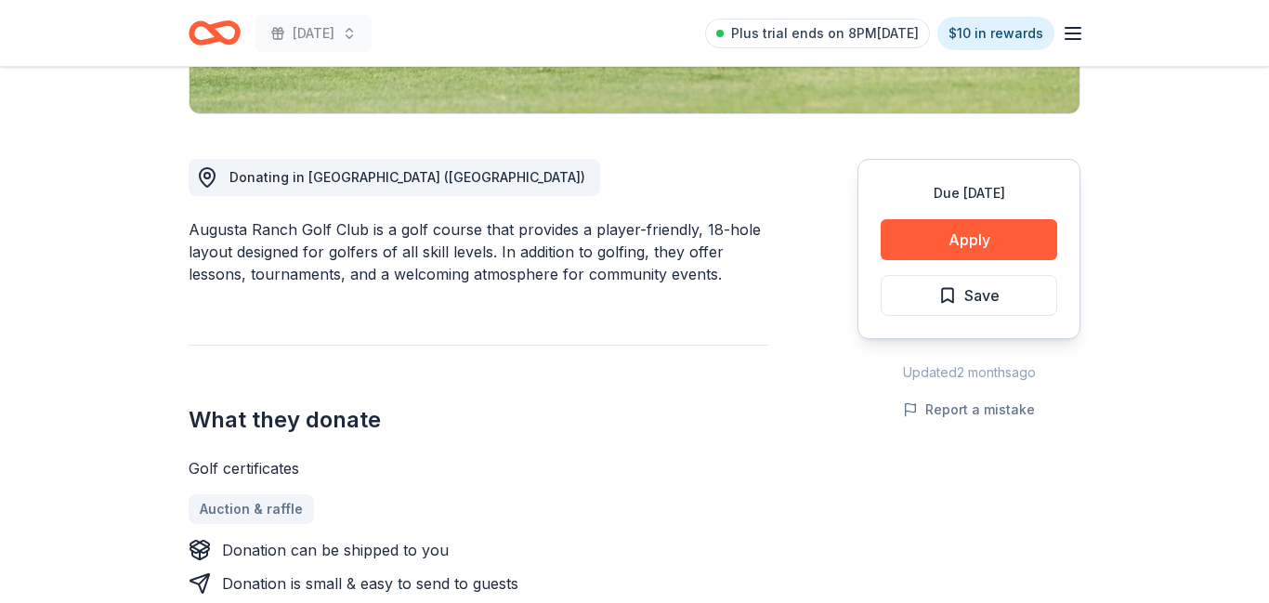
scroll to position [439, 0]
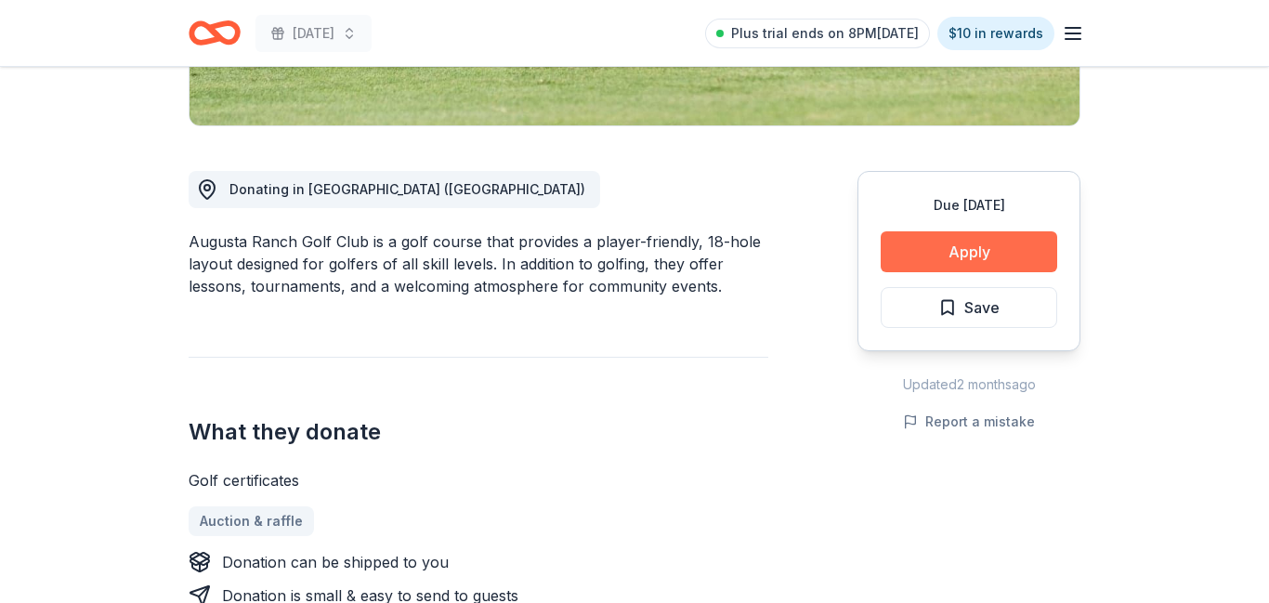
click at [1020, 265] on button "Apply" at bounding box center [969, 251] width 177 height 41
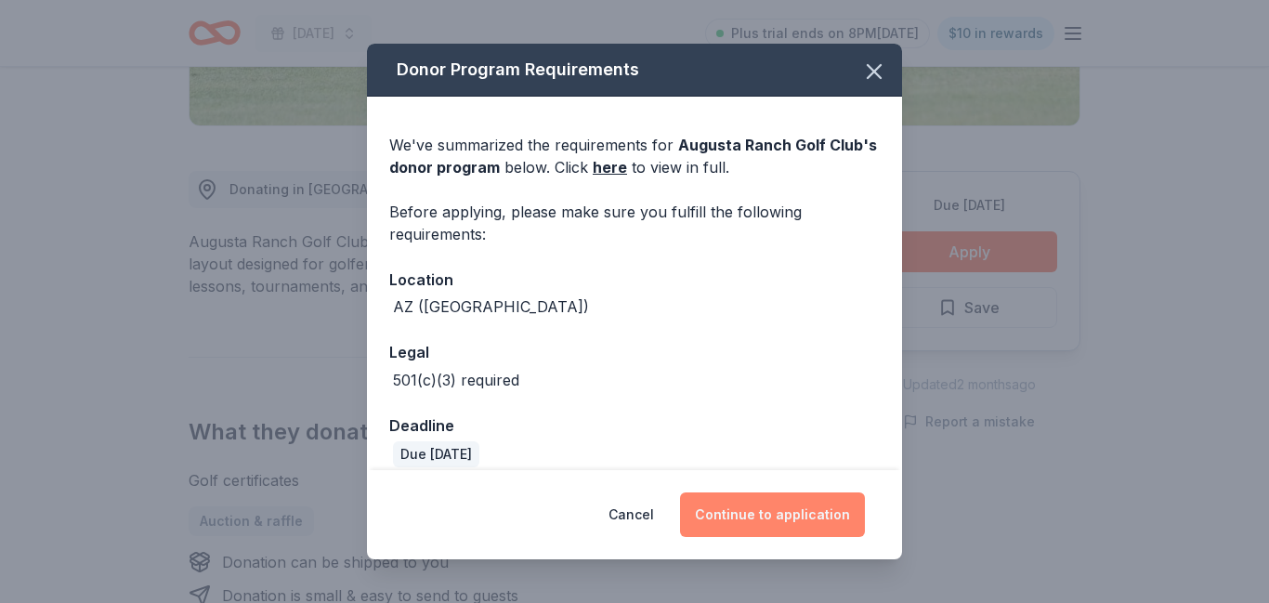
click at [769, 507] on button "Continue to application" at bounding box center [772, 515] width 185 height 45
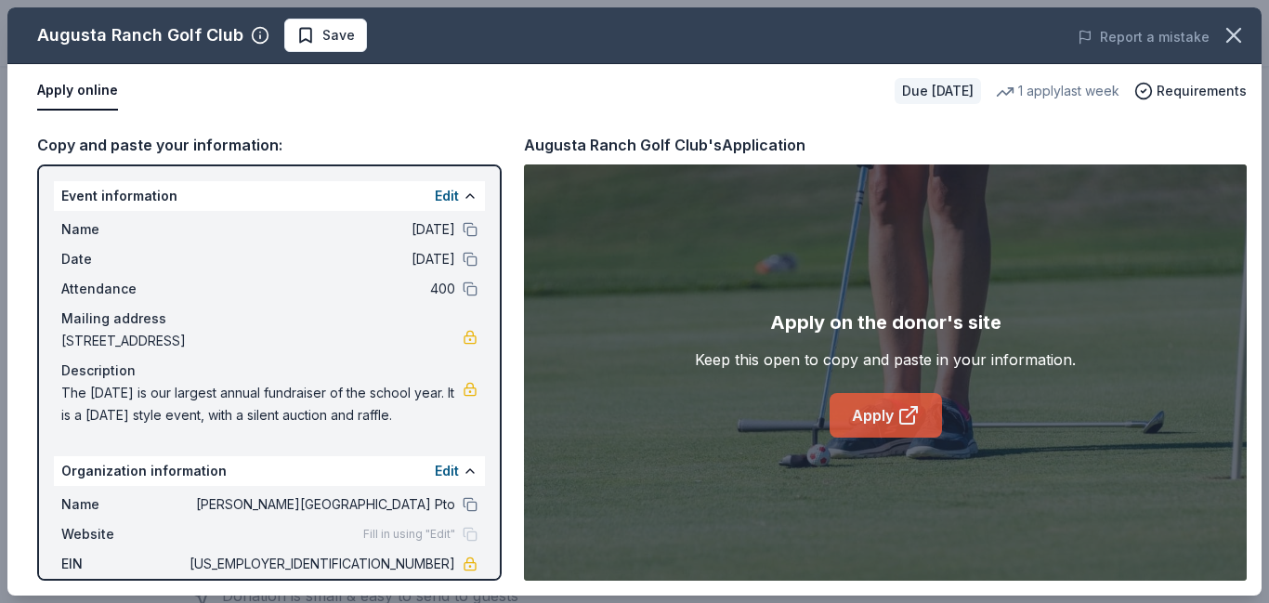
click at [891, 403] on link "Apply" at bounding box center [886, 415] width 112 height 45
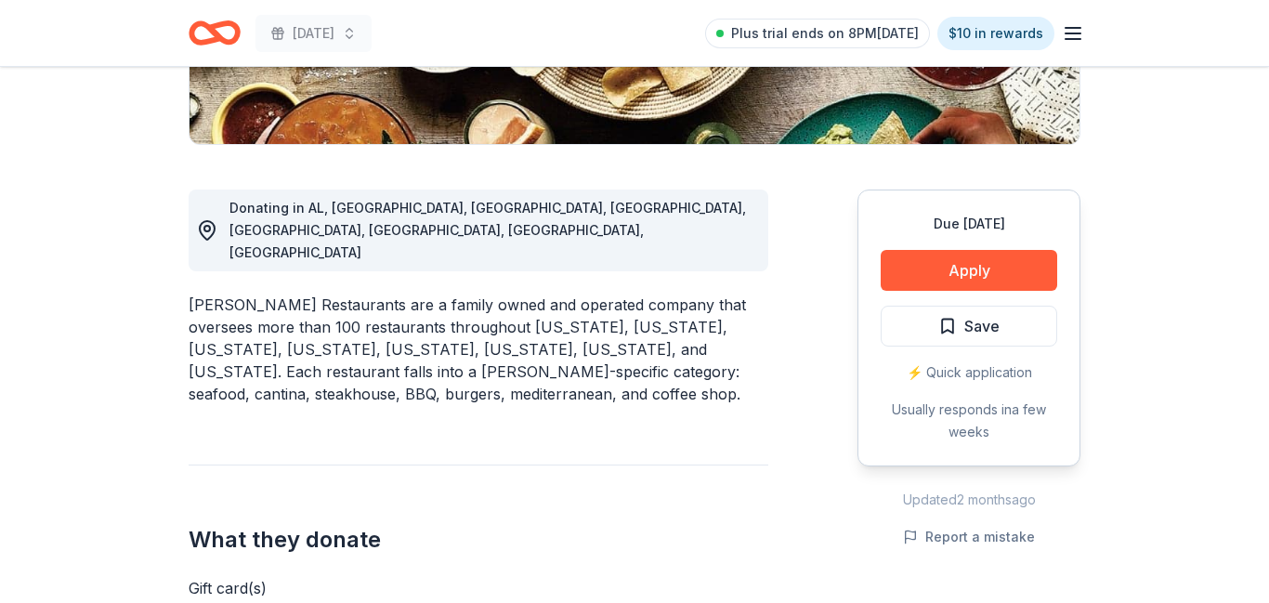
scroll to position [223, 0]
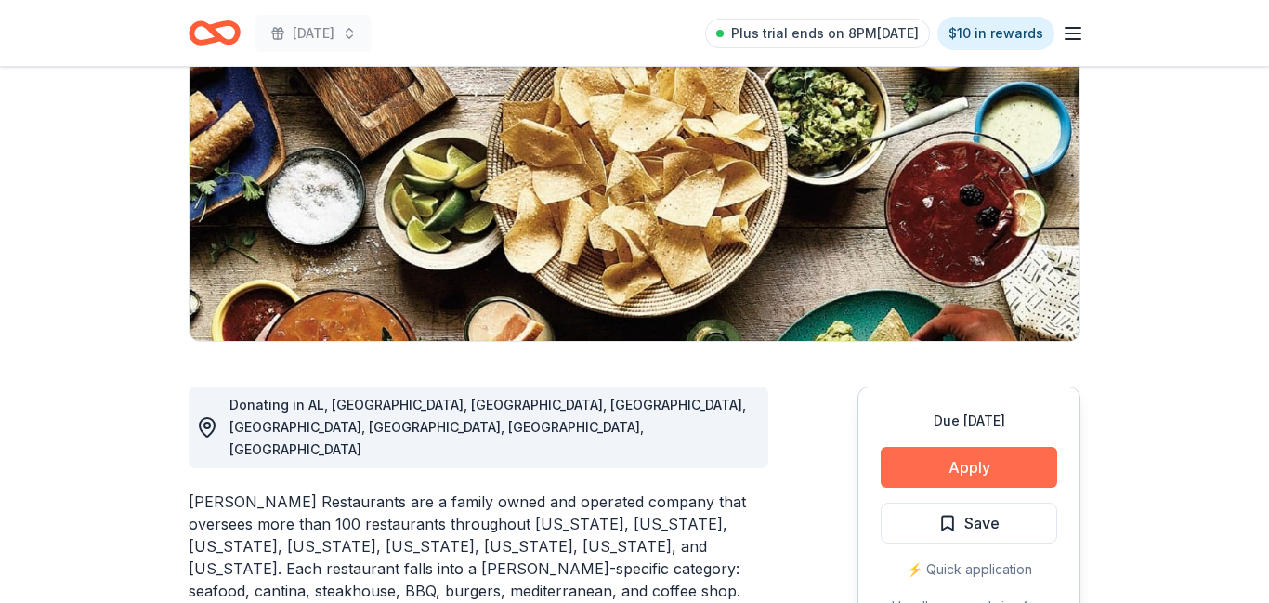
click at [976, 467] on button "Apply" at bounding box center [969, 467] width 177 height 41
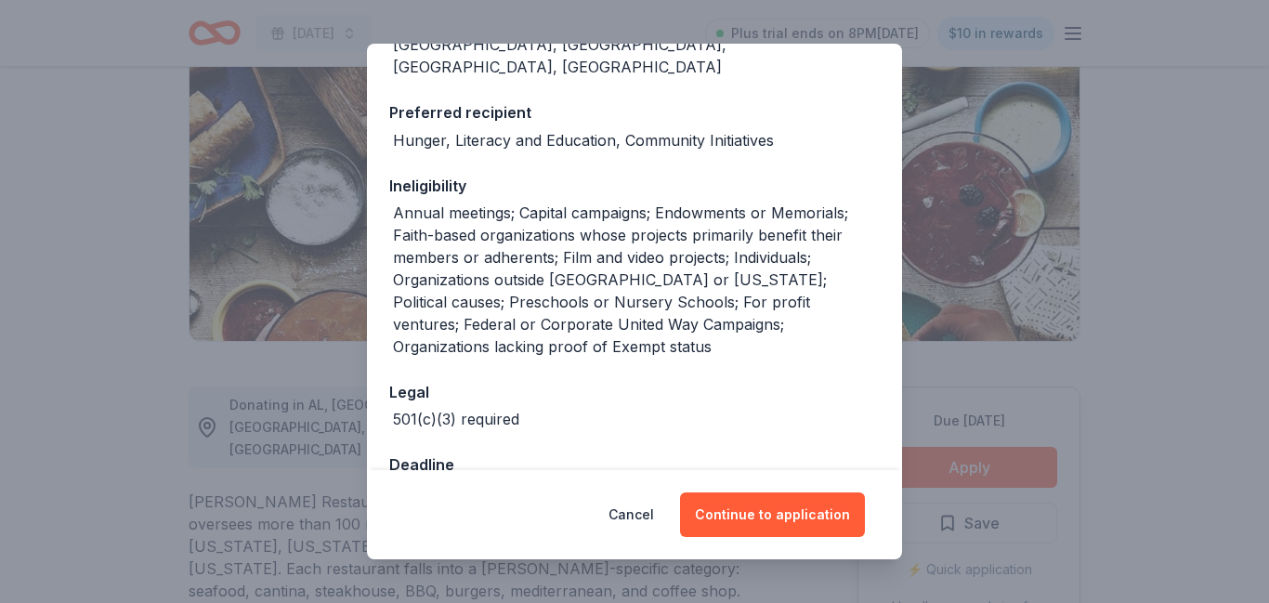
scroll to position [285, 0]
click at [777, 511] on button "Continue to application" at bounding box center [772, 515] width 185 height 45
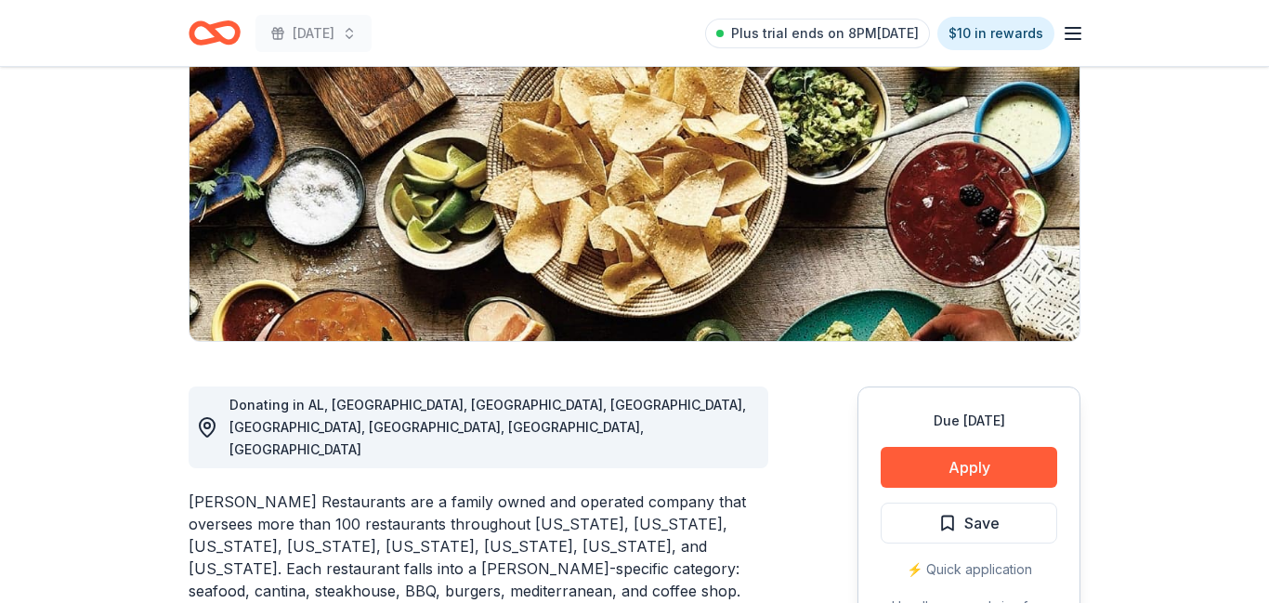
scroll to position [0, 0]
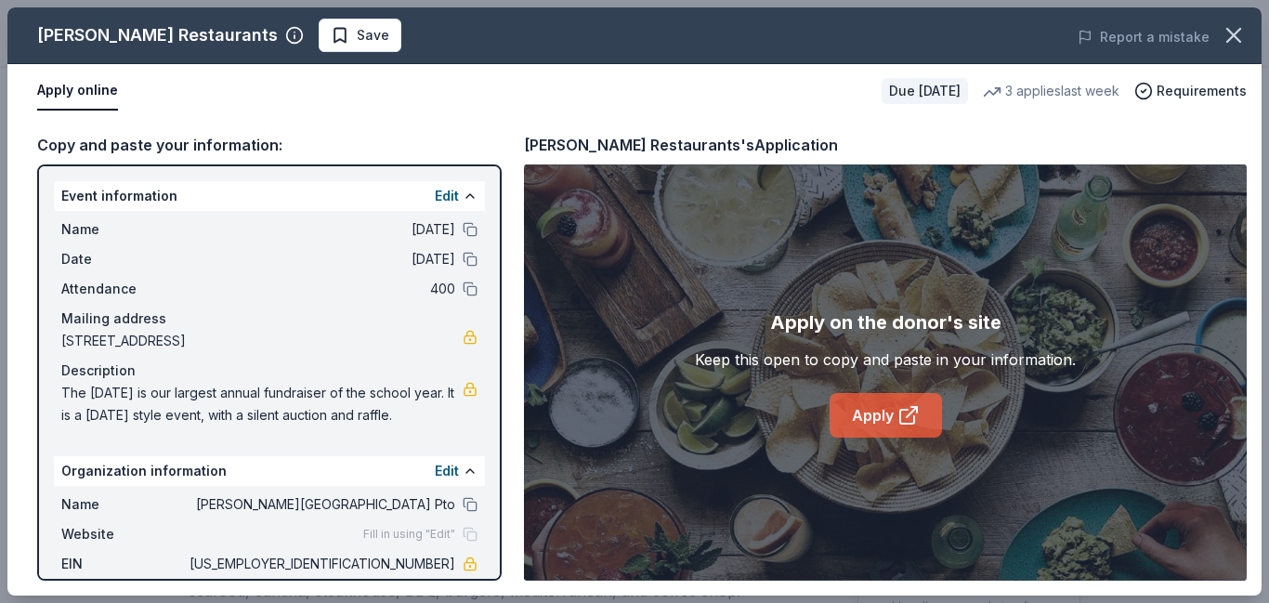
click at [876, 410] on link "Apply" at bounding box center [886, 415] width 112 height 45
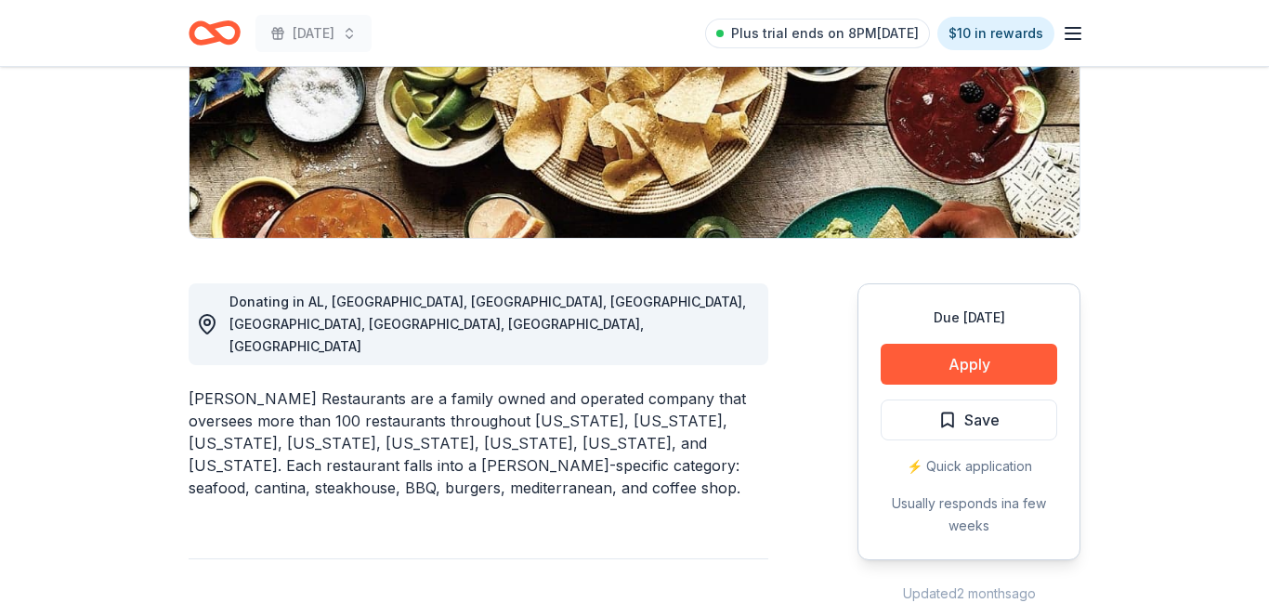
scroll to position [326, 0]
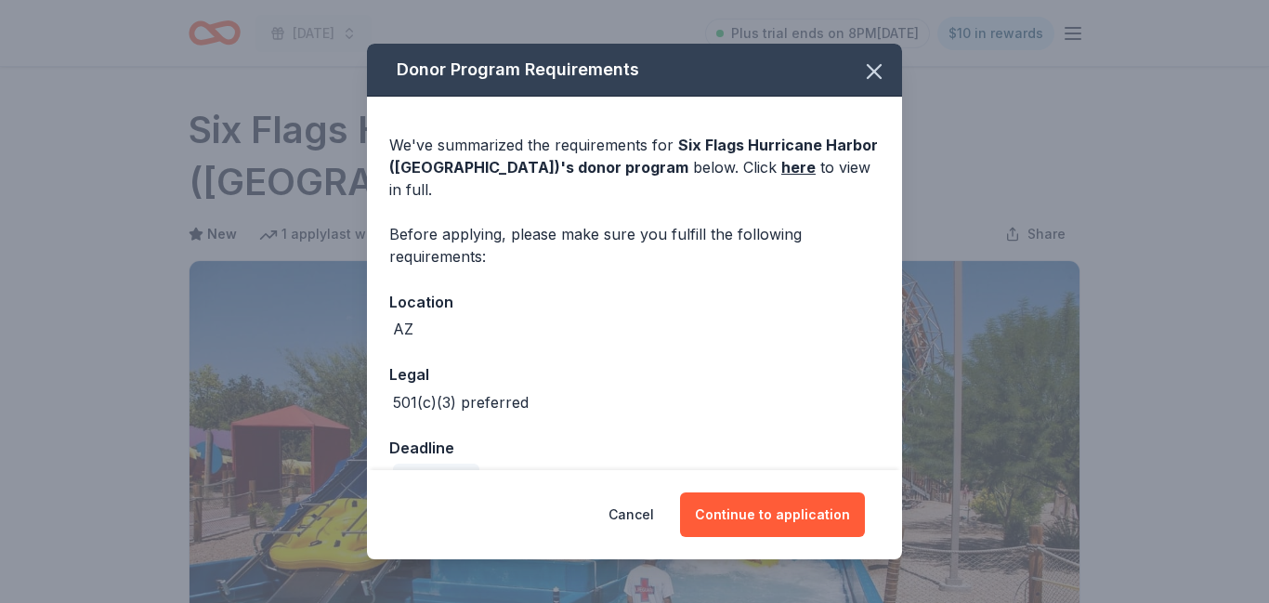
scroll to position [444, 0]
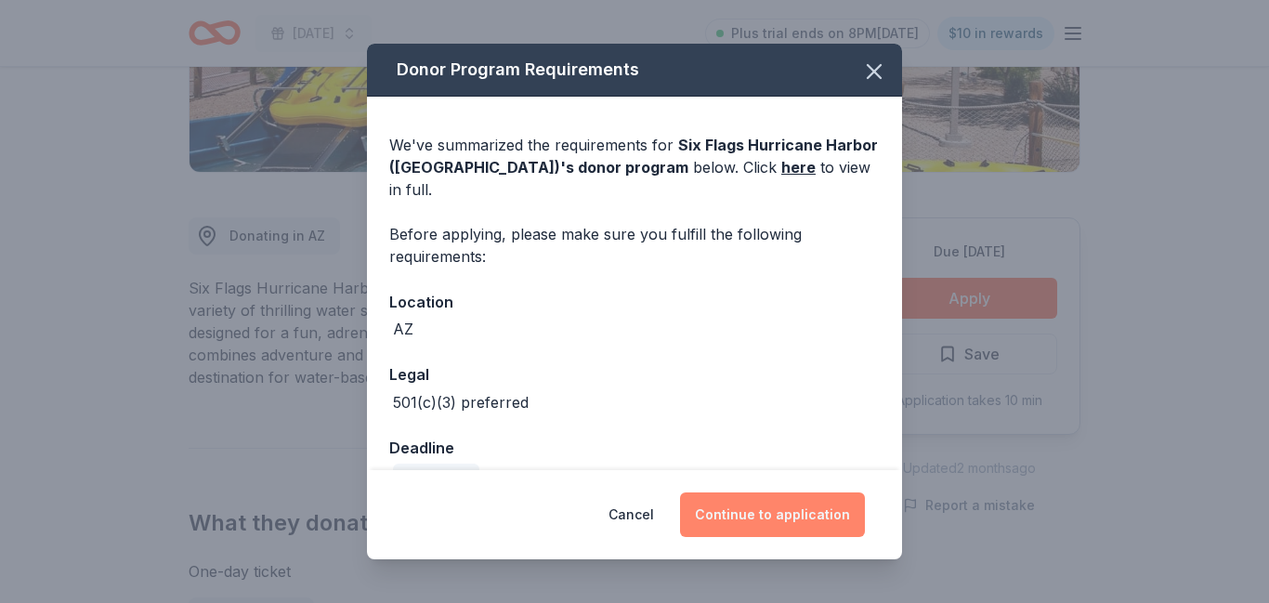
click at [763, 522] on button "Continue to application" at bounding box center [772, 515] width 185 height 45
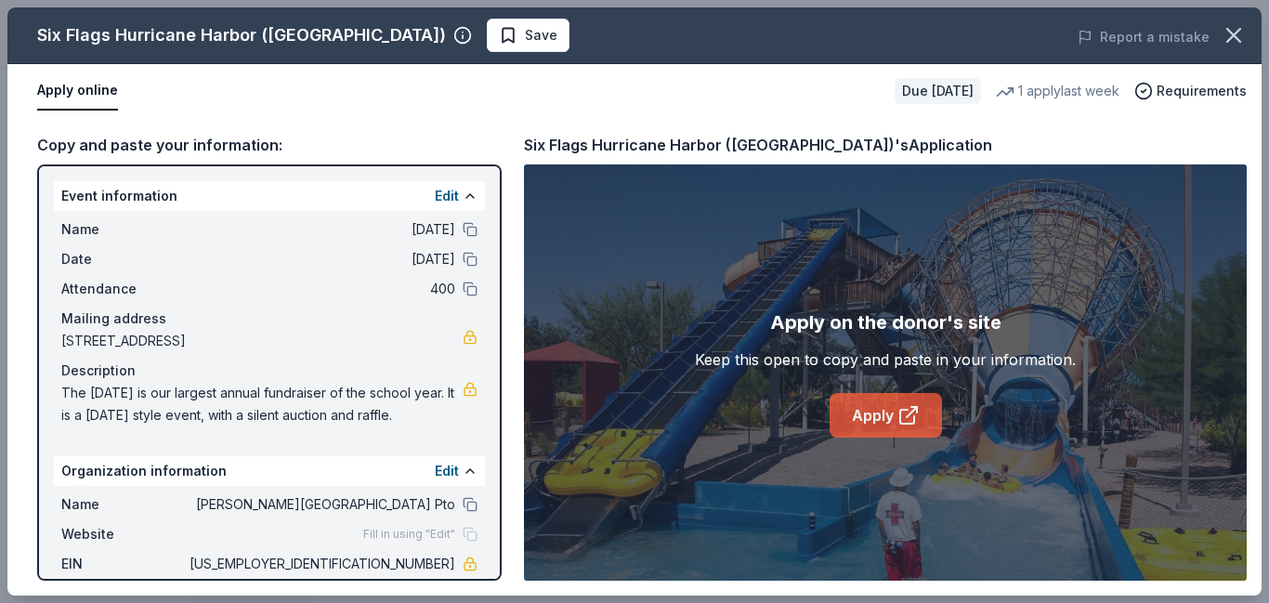
click at [906, 425] on icon at bounding box center [909, 415] width 22 height 22
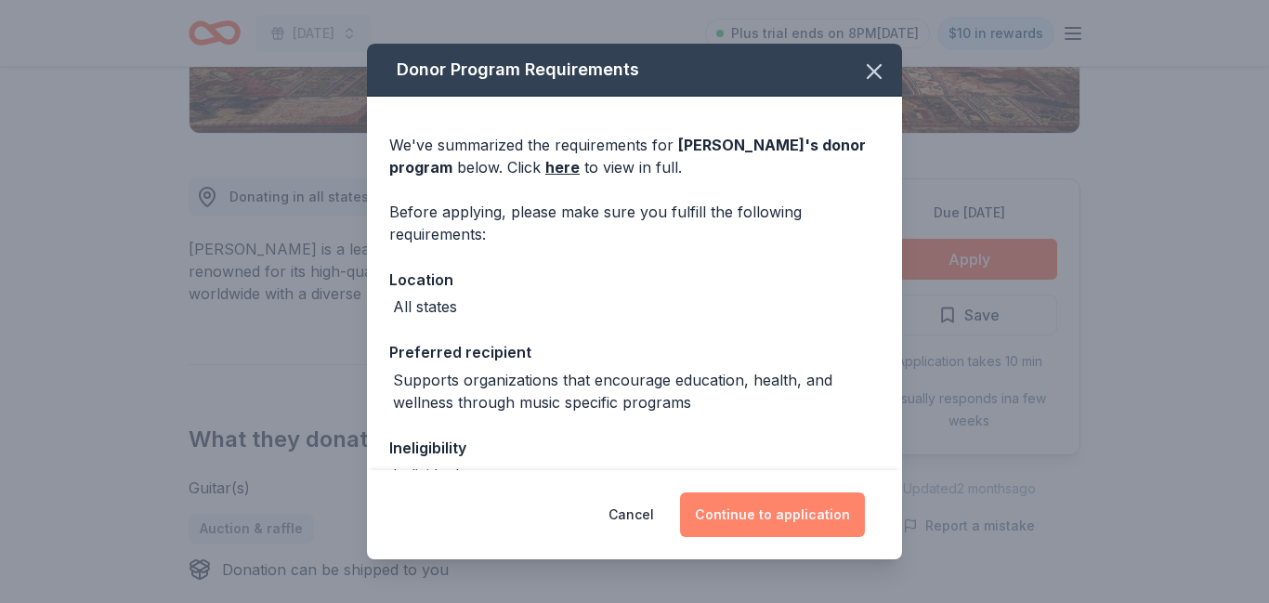
click at [828, 526] on button "Continue to application" at bounding box center [772, 515] width 185 height 45
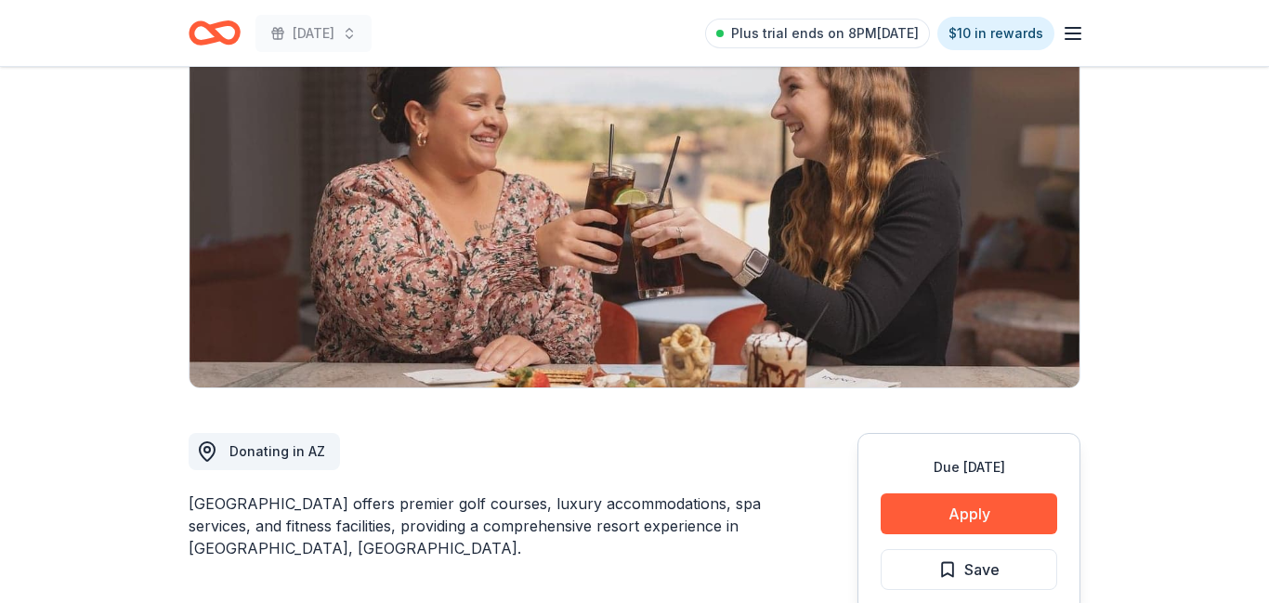
scroll to position [179, 0]
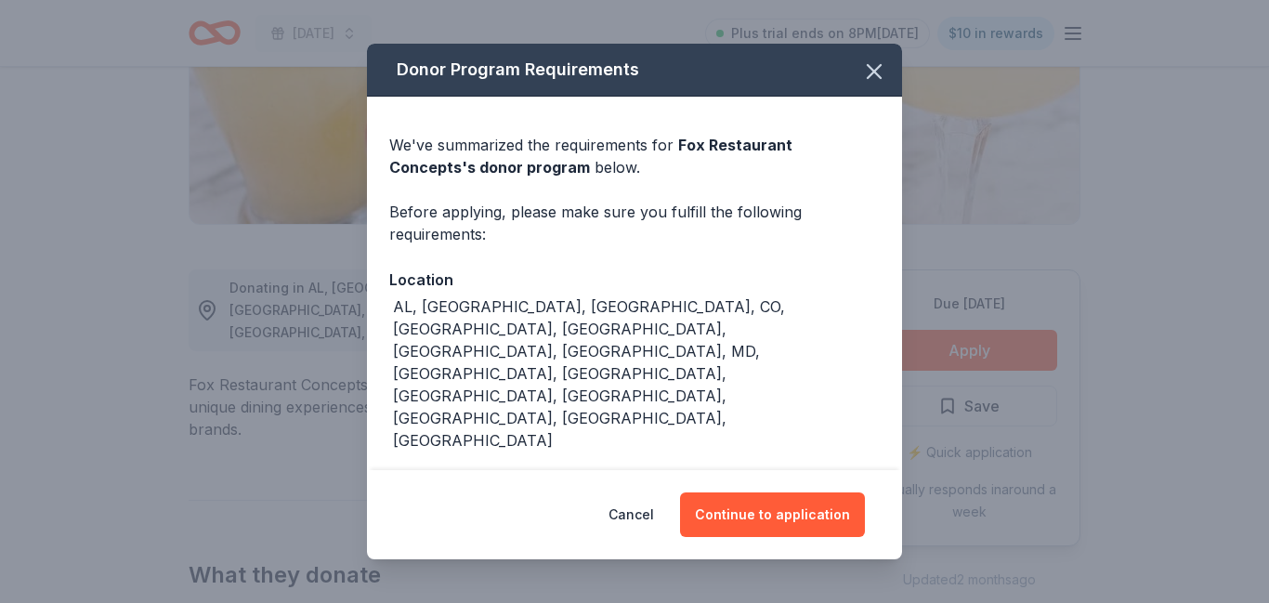
scroll to position [340, 0]
click at [761, 493] on button "Continue to application" at bounding box center [772, 515] width 185 height 45
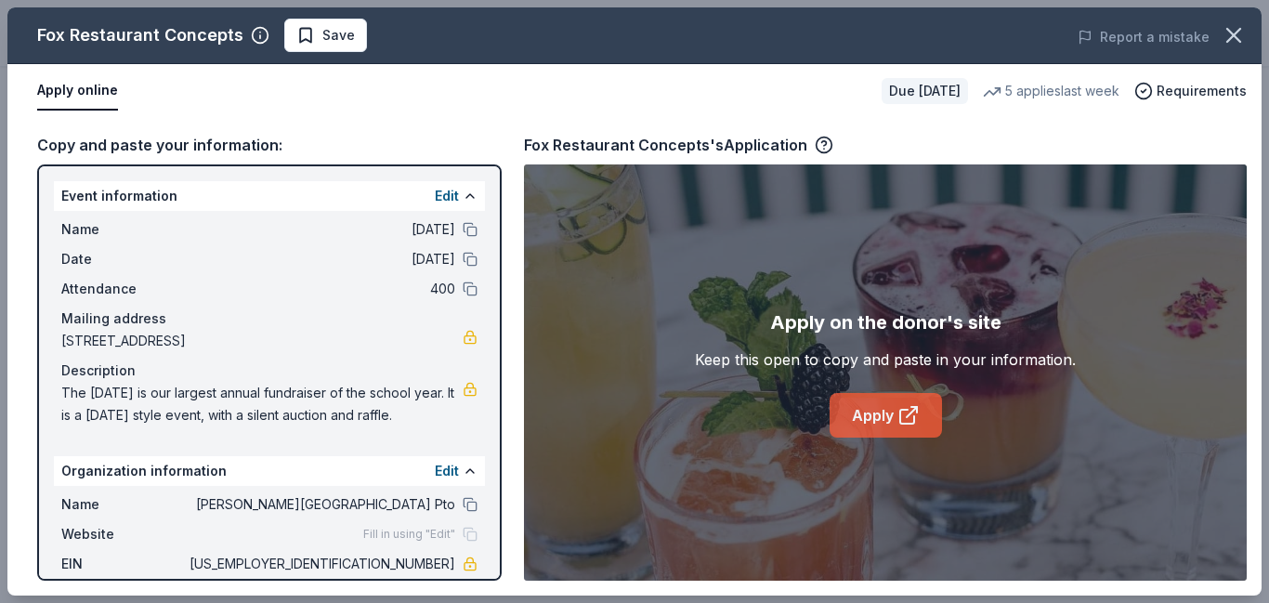
click at [875, 424] on link "Apply" at bounding box center [886, 415] width 112 height 45
